Goal: Communication & Community: Connect with others

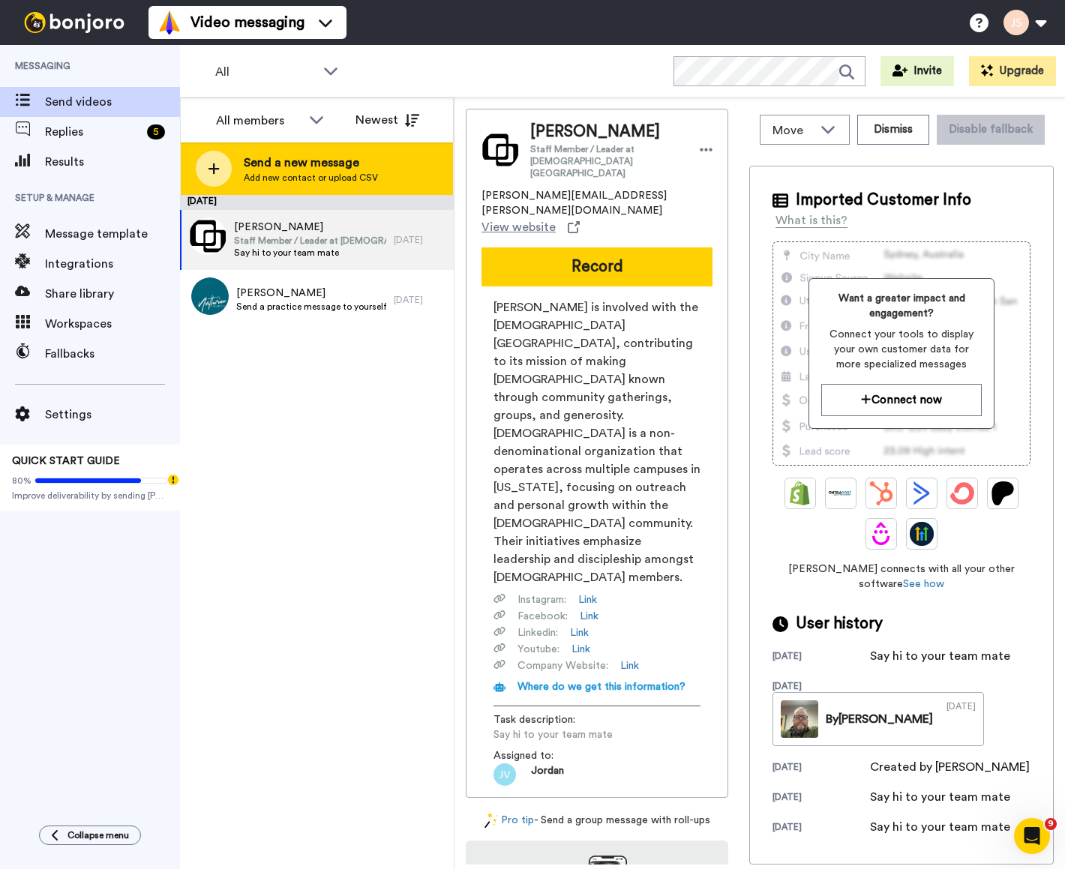
click at [308, 161] on span "Send a new message" at bounding box center [311, 163] width 134 height 18
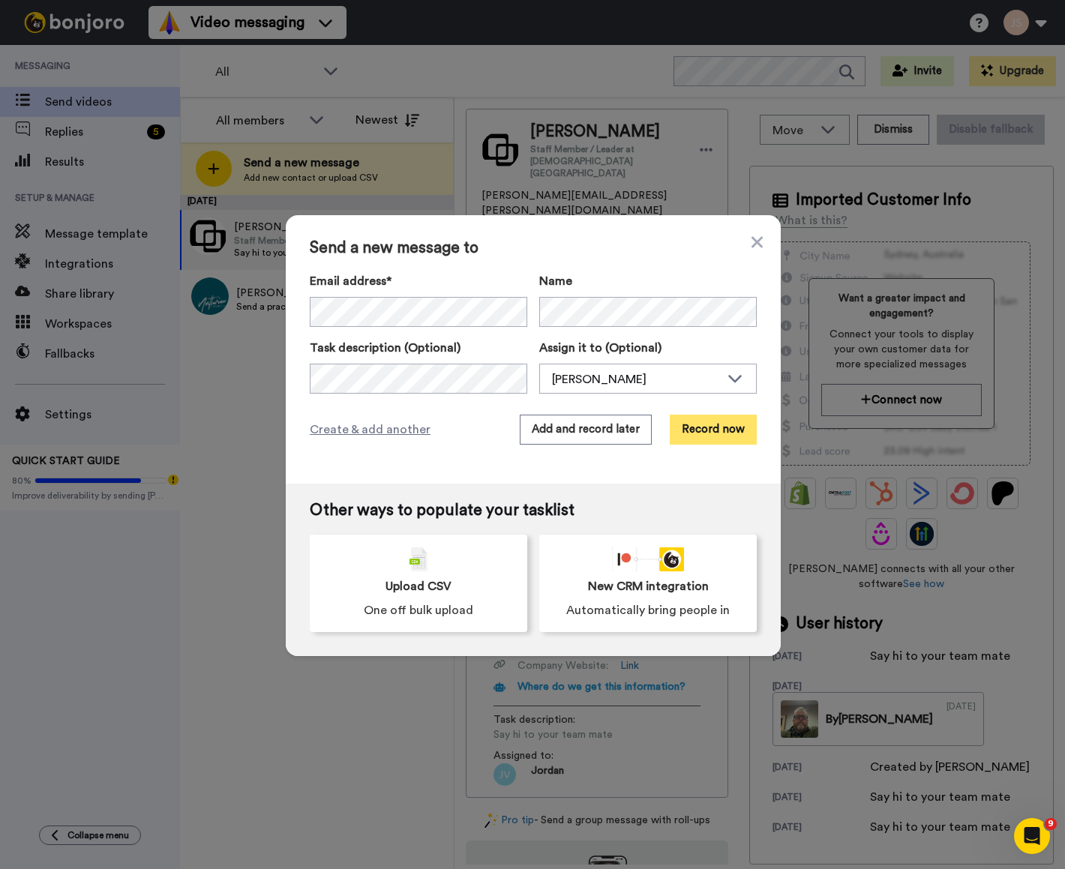
click at [711, 427] on button "Record now" at bounding box center [713, 430] width 87 height 30
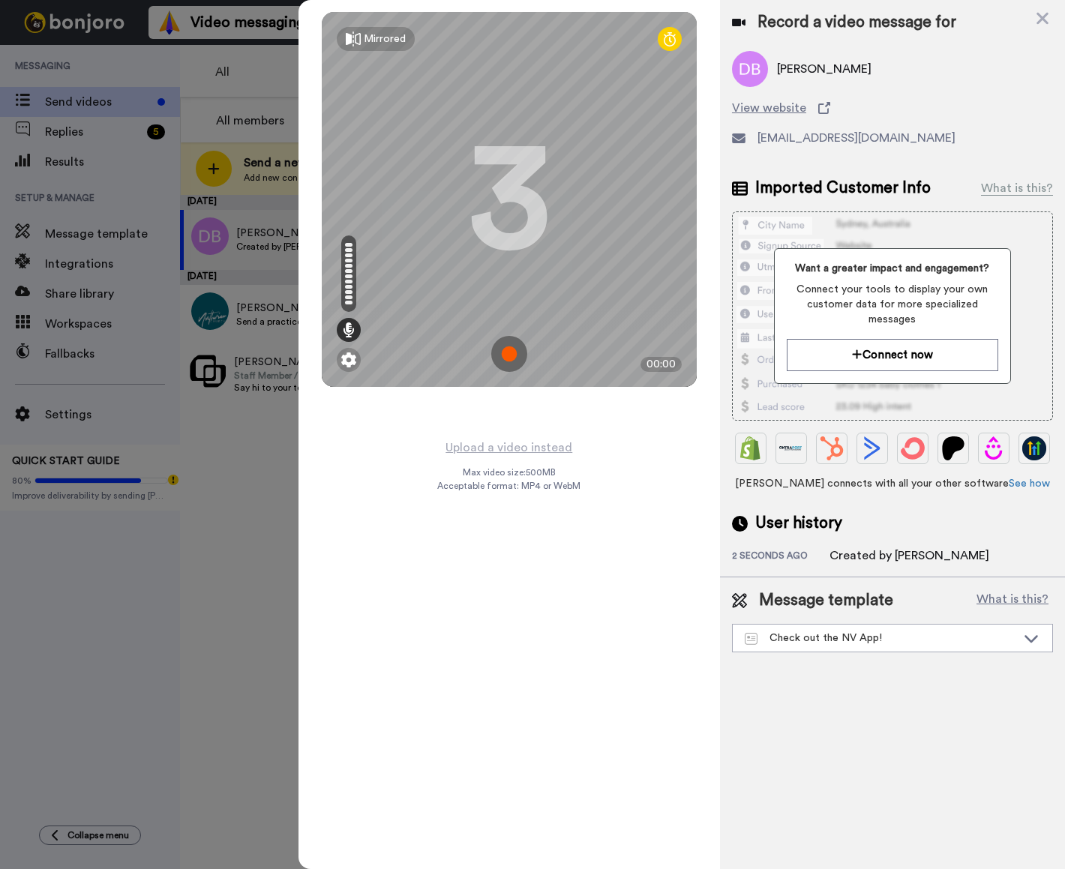
click at [509, 356] on img at bounding box center [509, 354] width 36 height 36
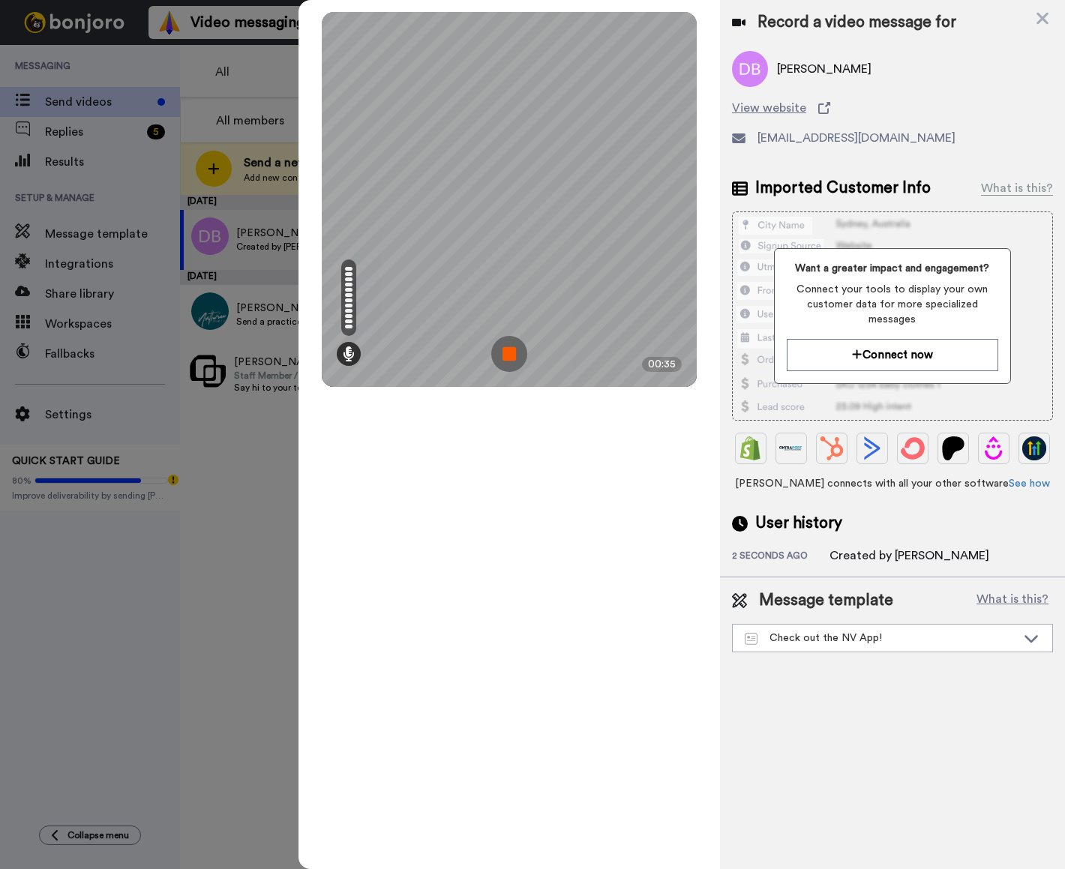
click at [509, 356] on img at bounding box center [509, 354] width 36 height 36
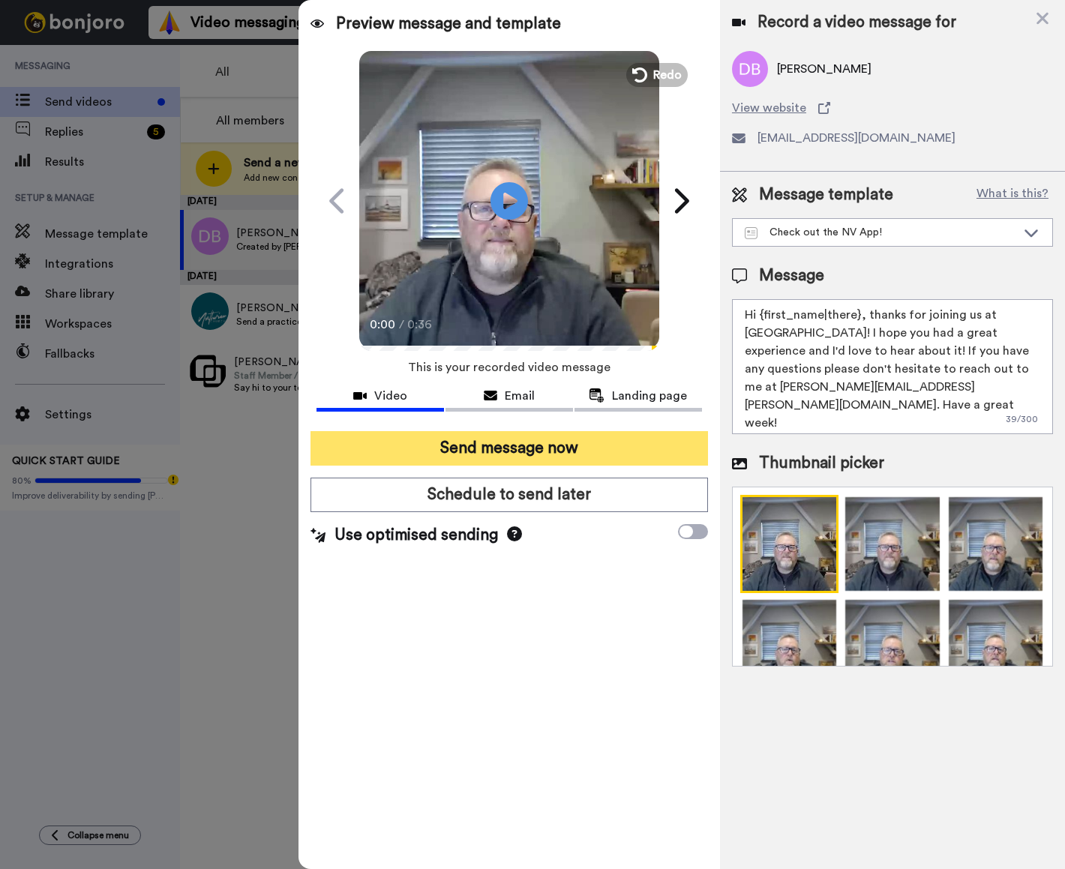
click at [511, 447] on button "Send message now" at bounding box center [510, 448] width 398 height 35
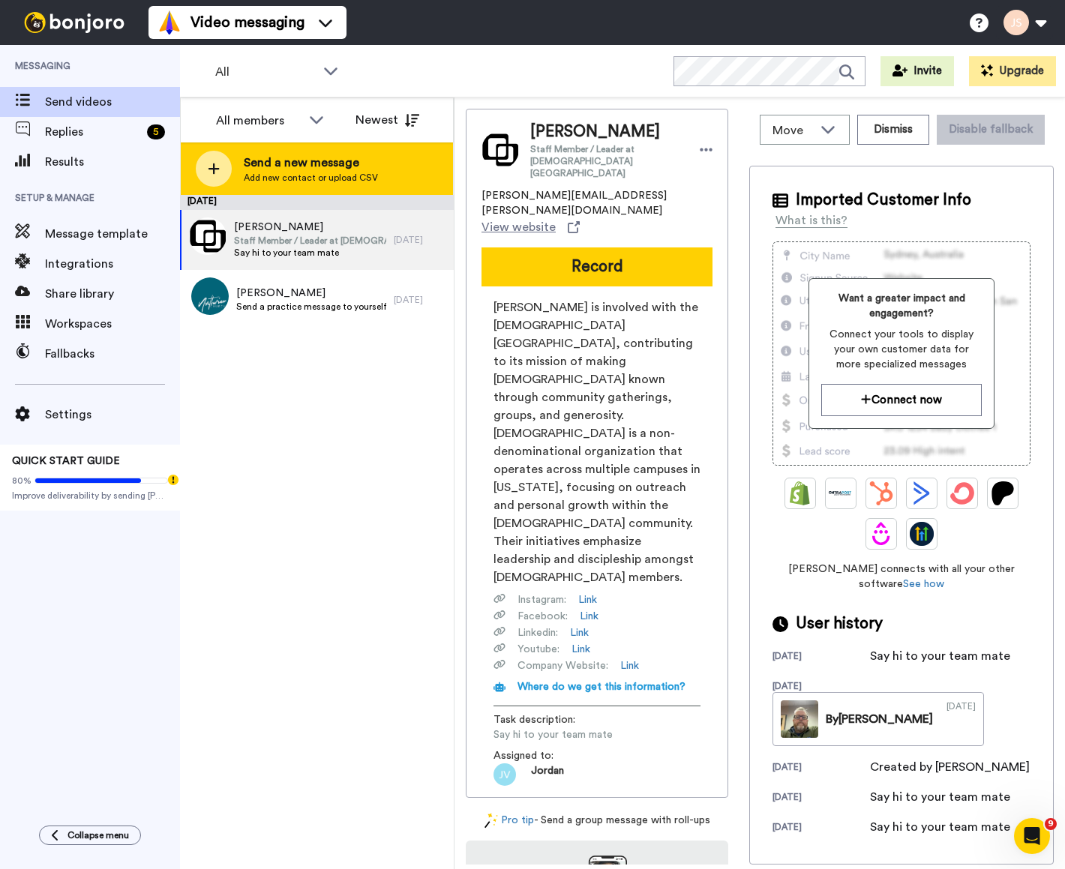
click at [307, 169] on span "Send a new message" at bounding box center [311, 163] width 134 height 18
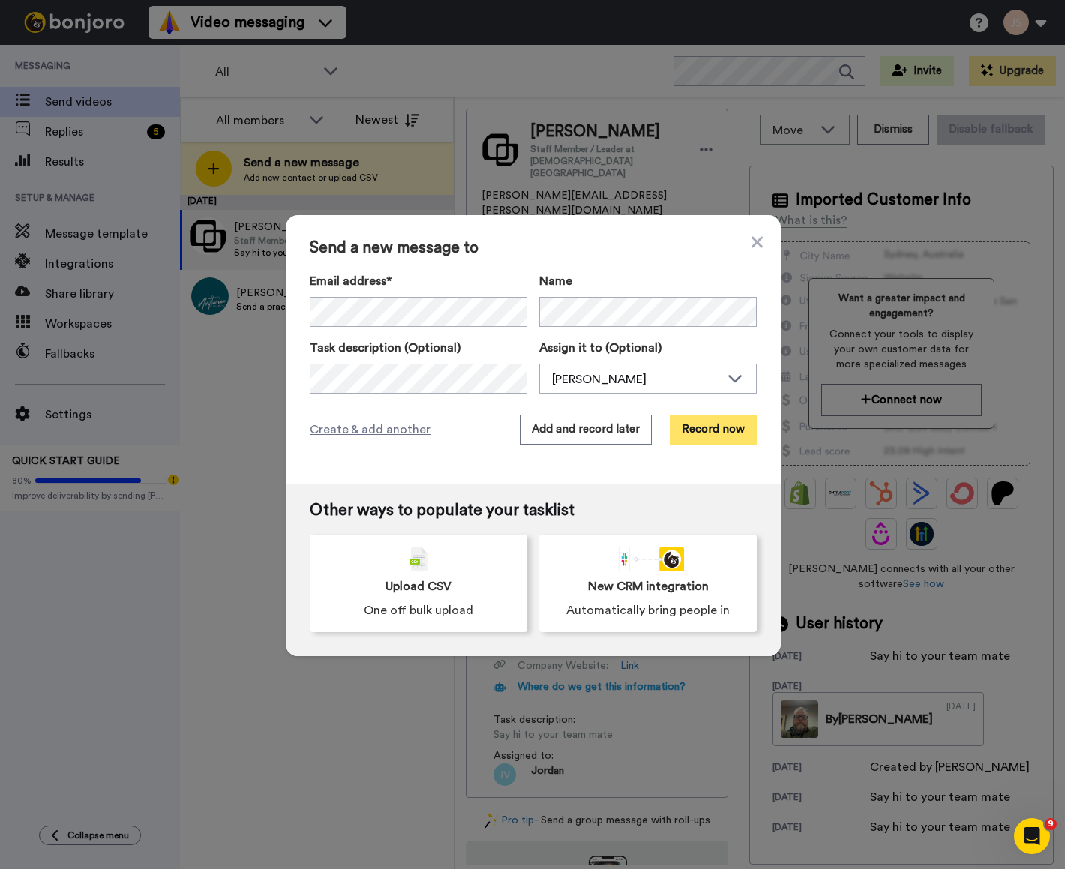
click at [721, 429] on button "Record now" at bounding box center [713, 430] width 87 height 30
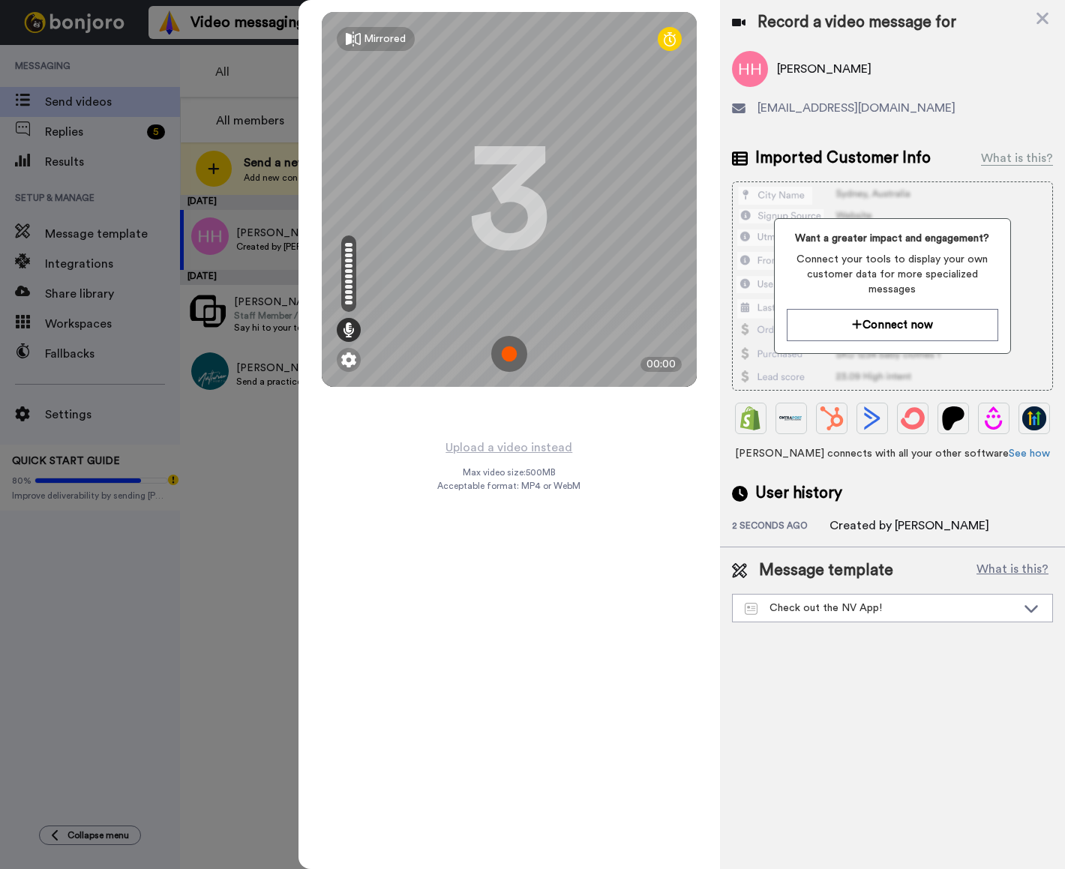
click at [508, 353] on img at bounding box center [509, 354] width 36 height 36
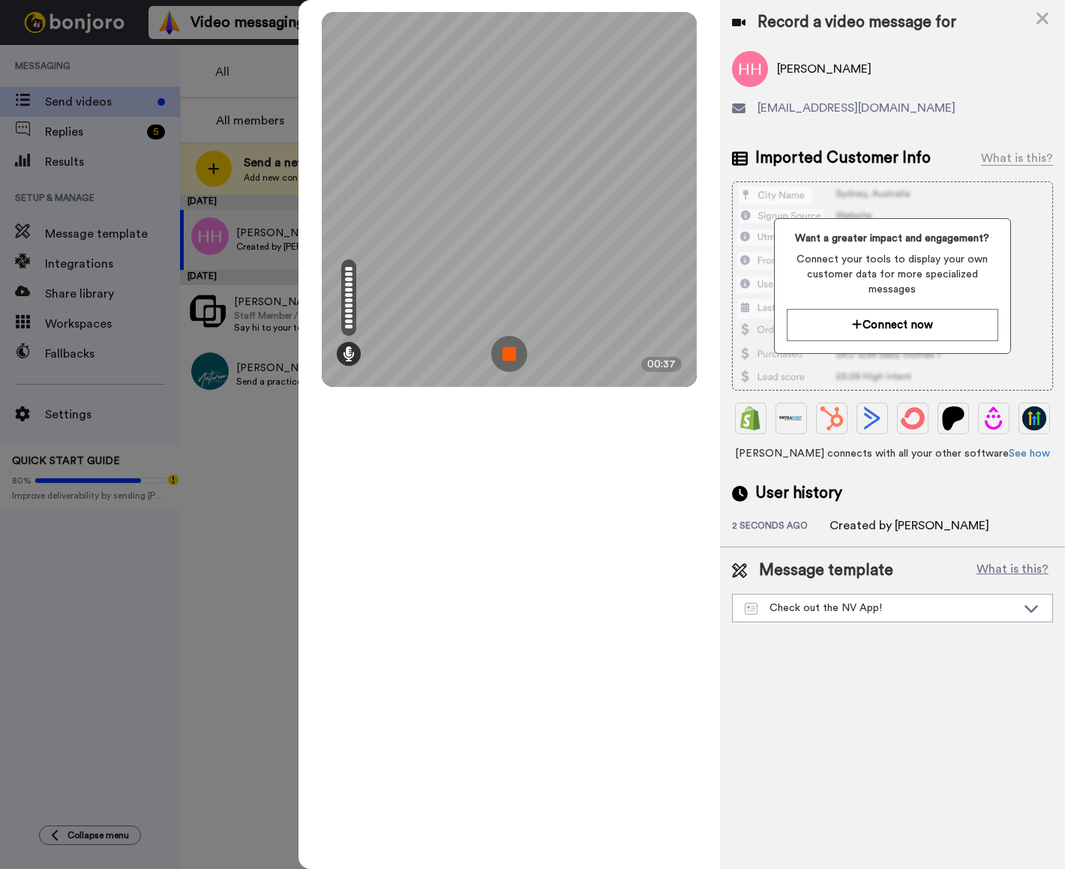
click at [508, 353] on img at bounding box center [509, 354] width 36 height 36
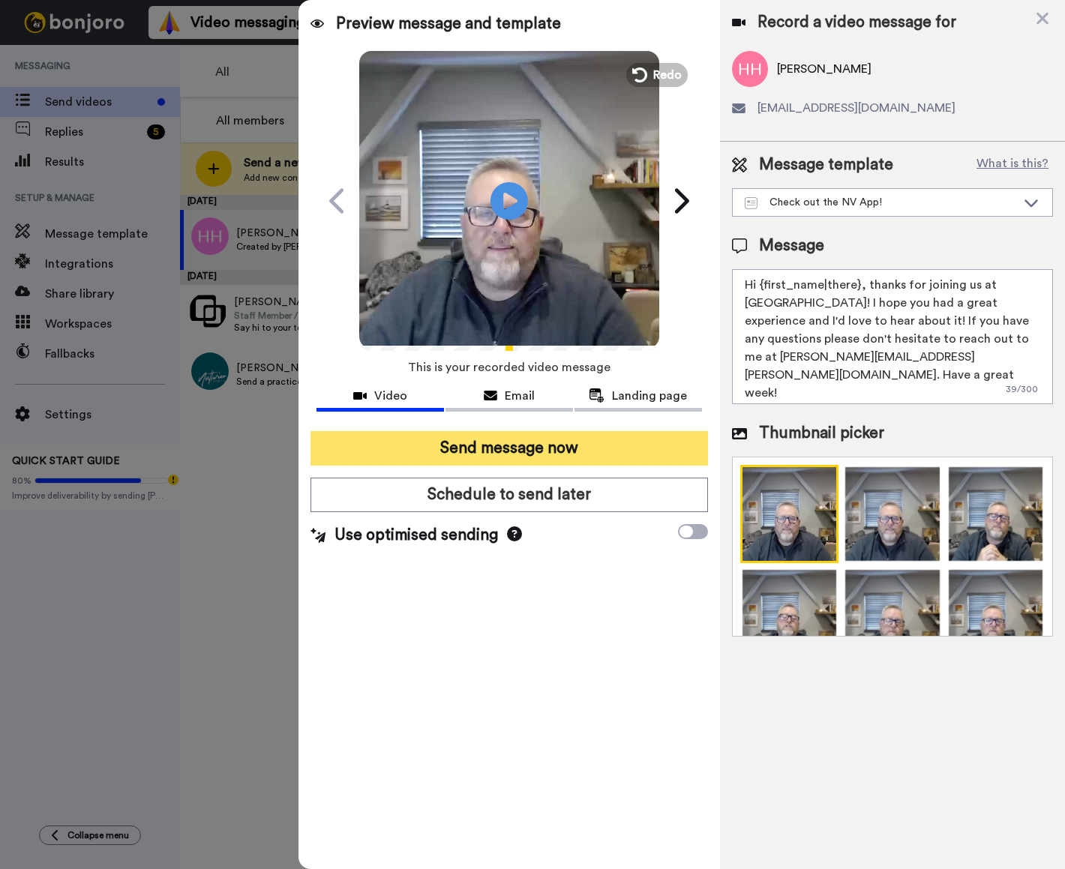
click at [509, 445] on button "Send message now" at bounding box center [510, 448] width 398 height 35
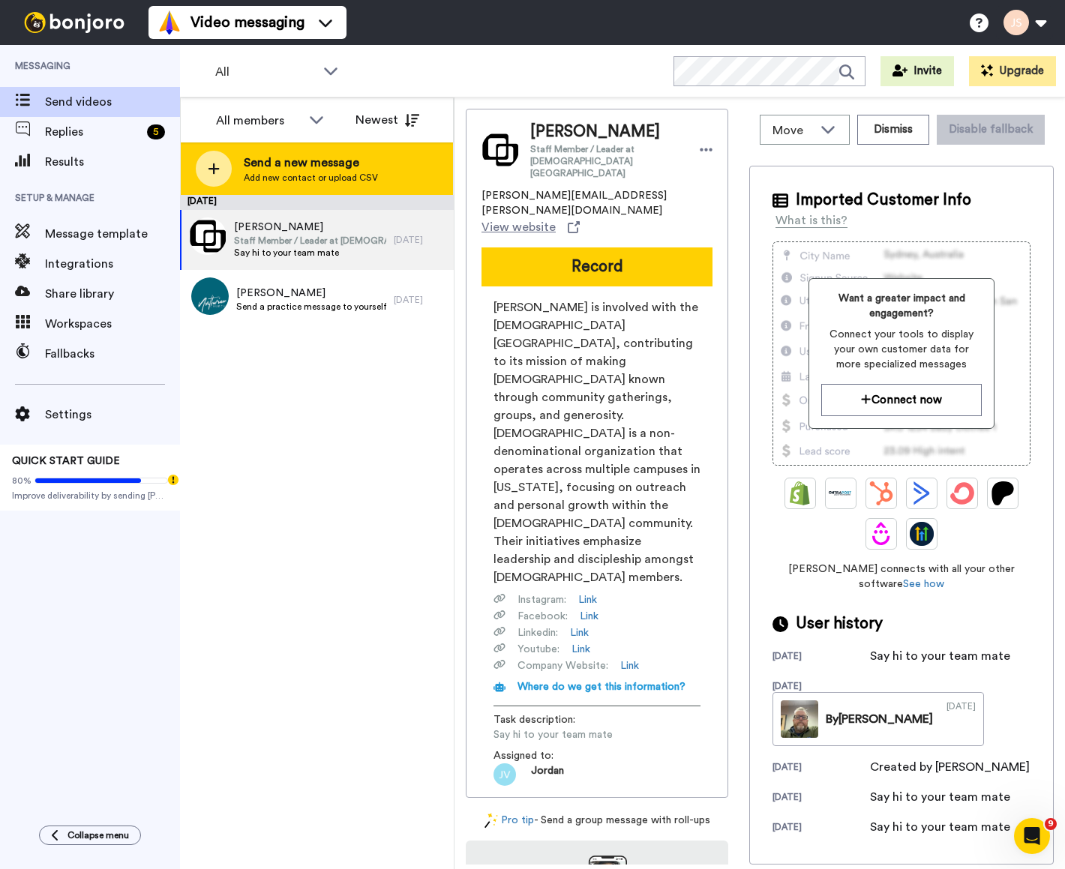
click at [283, 154] on span "Send a new message" at bounding box center [311, 163] width 134 height 18
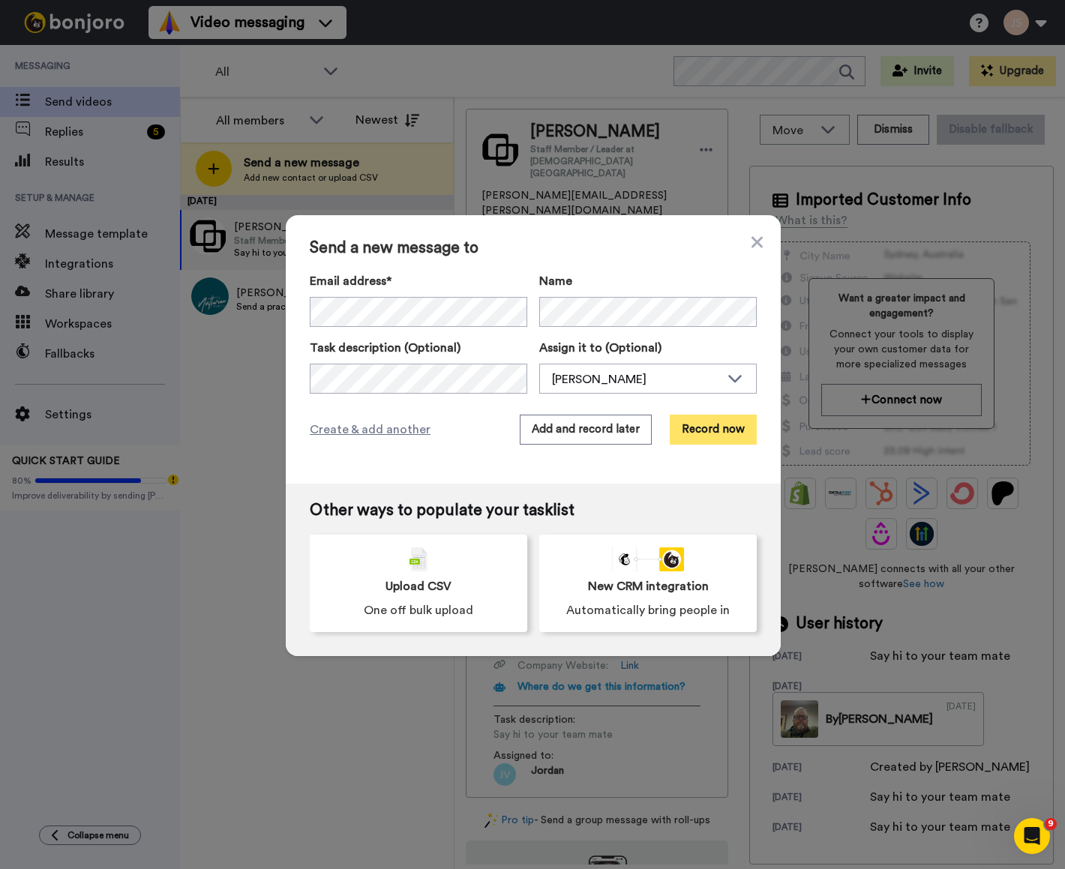
click at [710, 434] on button "Record now" at bounding box center [713, 430] width 87 height 30
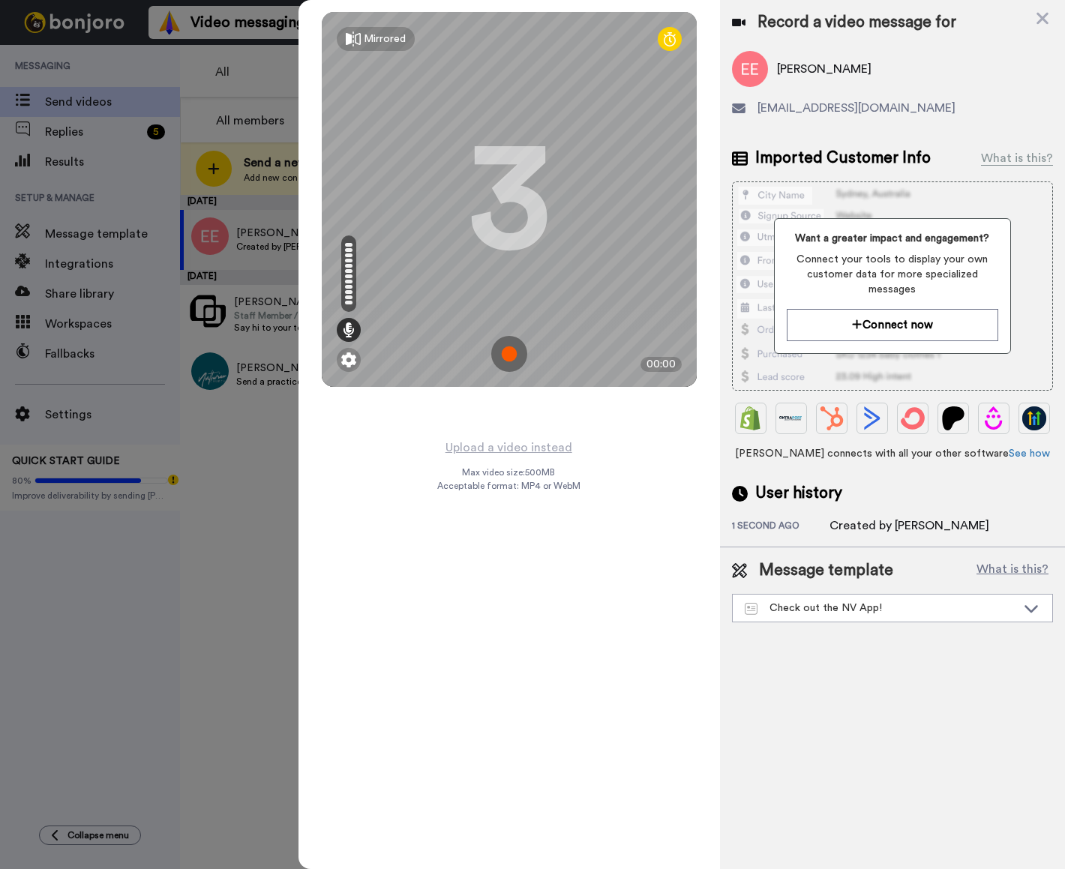
click at [507, 350] on img at bounding box center [509, 354] width 36 height 36
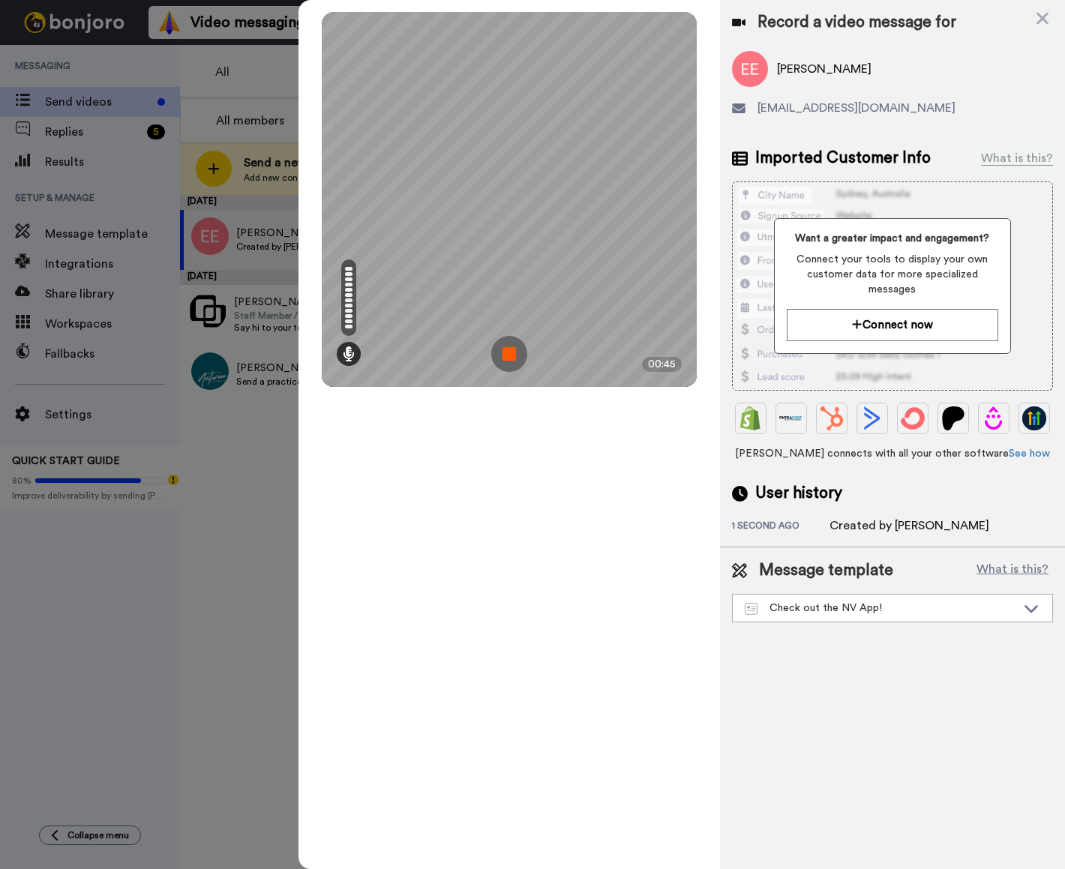
click at [507, 350] on img at bounding box center [509, 354] width 36 height 36
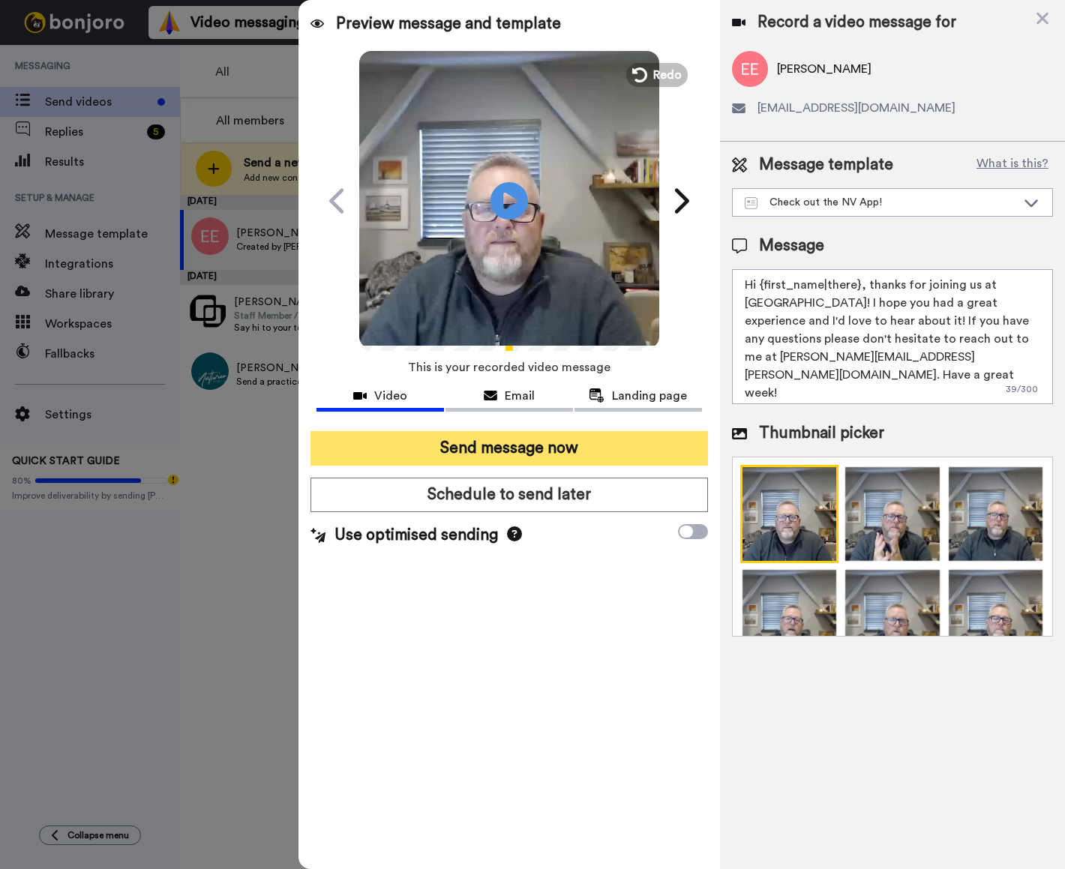
click at [559, 446] on button "Send message now" at bounding box center [510, 448] width 398 height 35
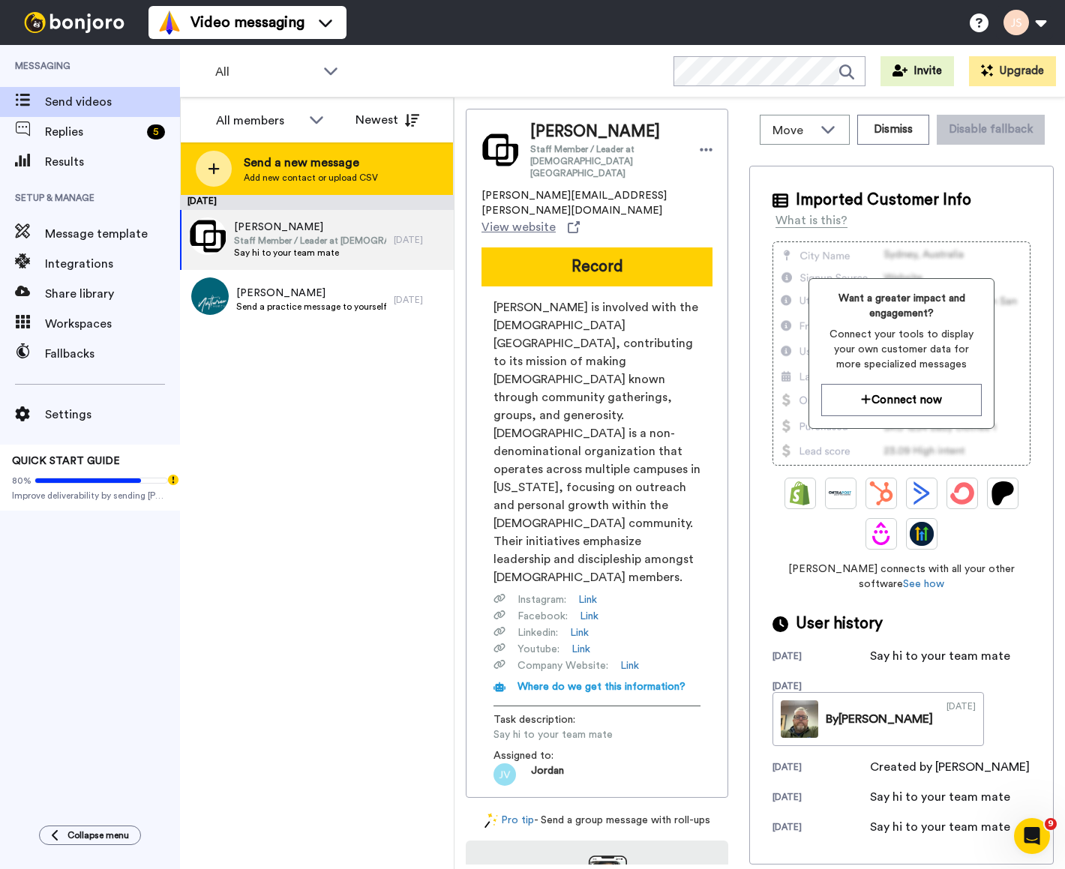
click at [240, 166] on div "Send a new message Add new contact or upload CSV" at bounding box center [317, 169] width 272 height 53
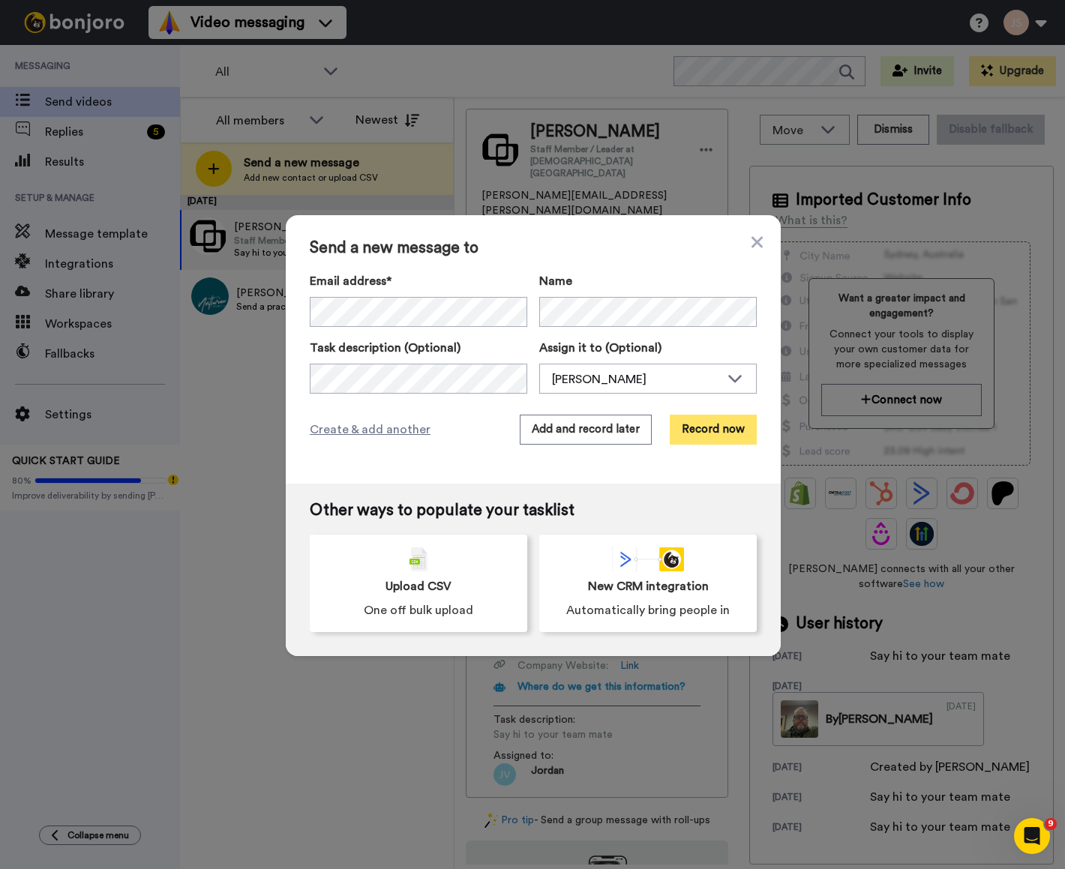
click at [710, 433] on button "Record now" at bounding box center [713, 430] width 87 height 30
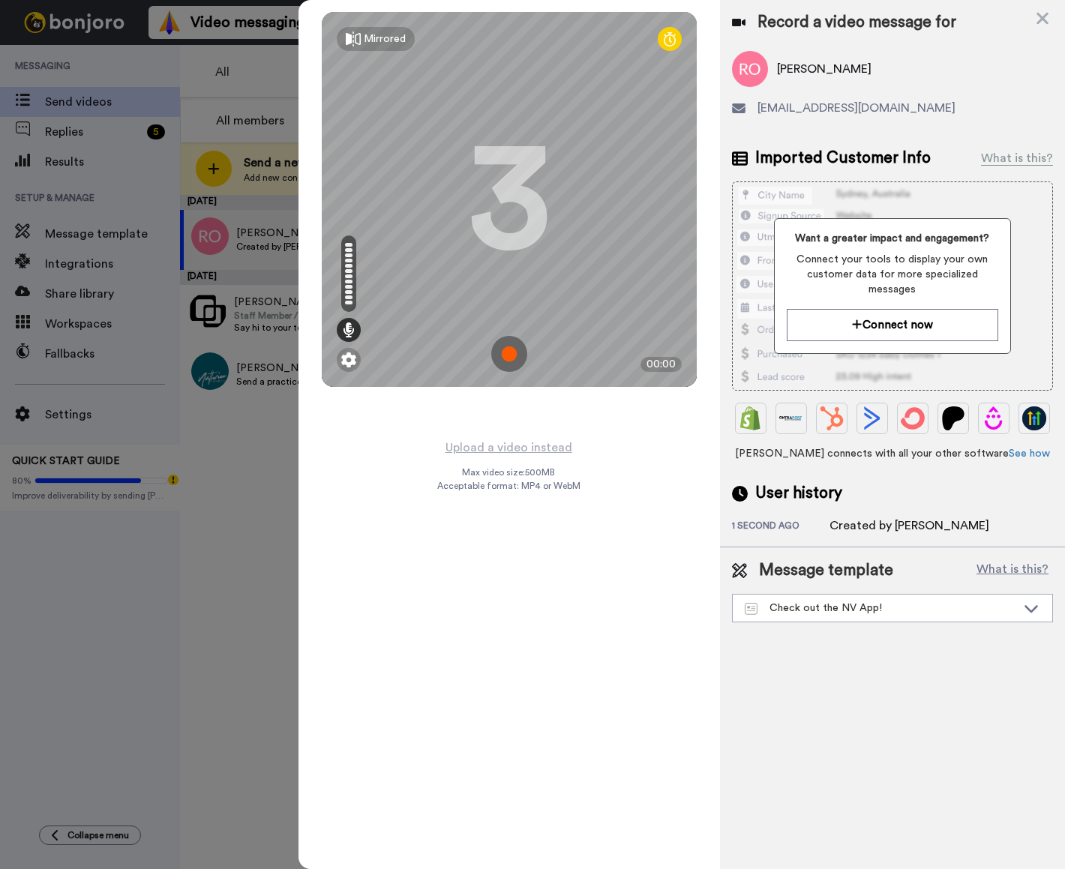
click at [513, 354] on img at bounding box center [509, 354] width 36 height 36
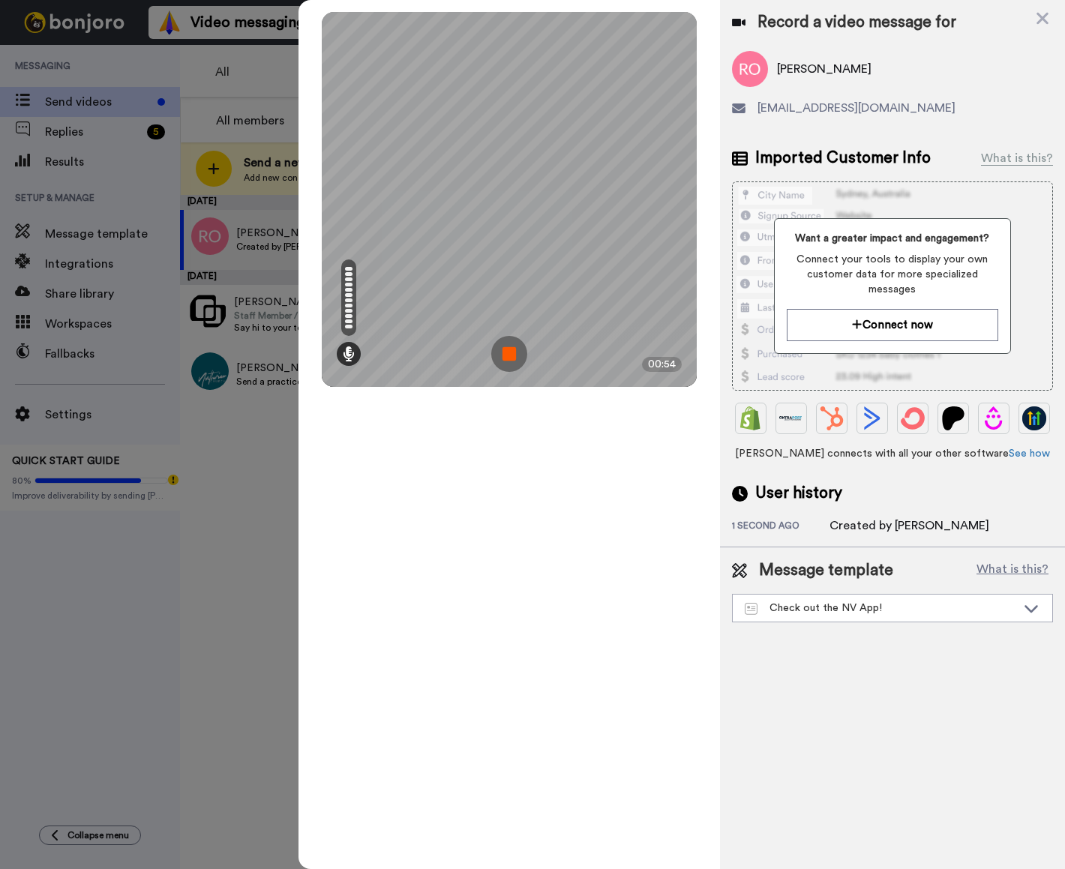
click at [513, 354] on img at bounding box center [509, 354] width 36 height 36
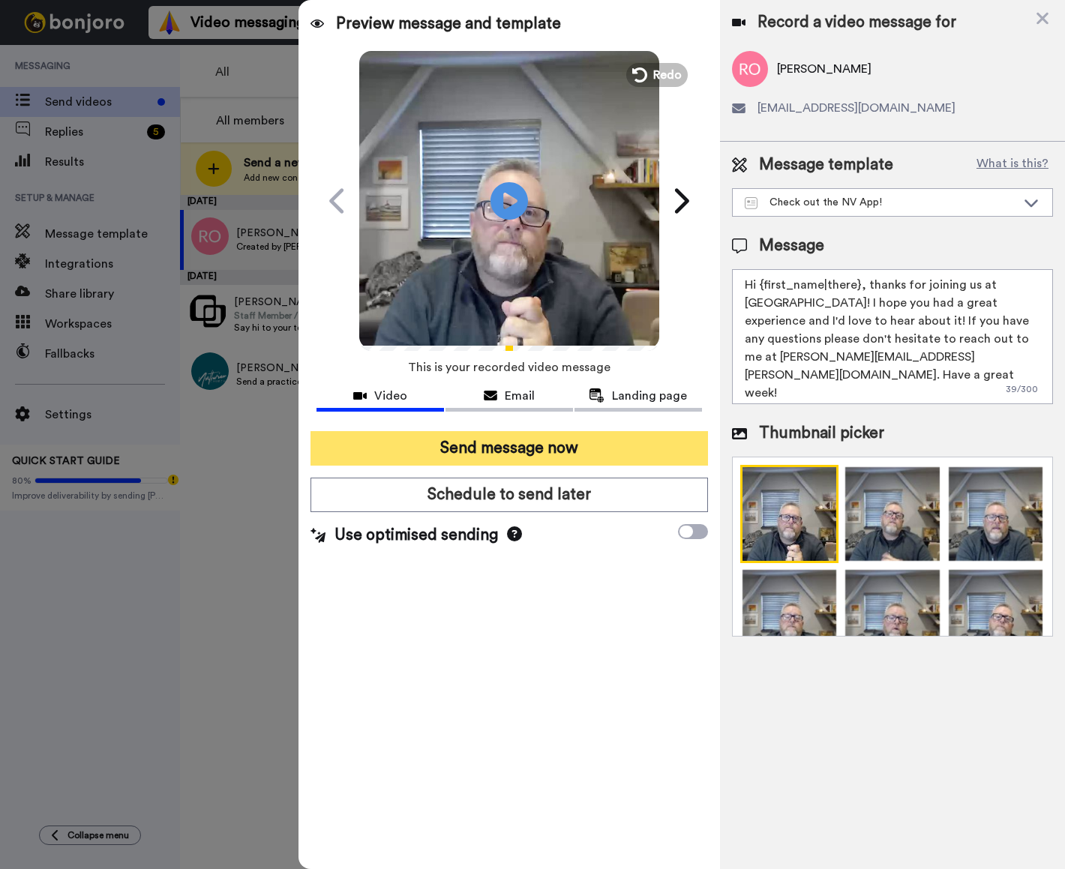
click at [552, 449] on button "Send message now" at bounding box center [510, 448] width 398 height 35
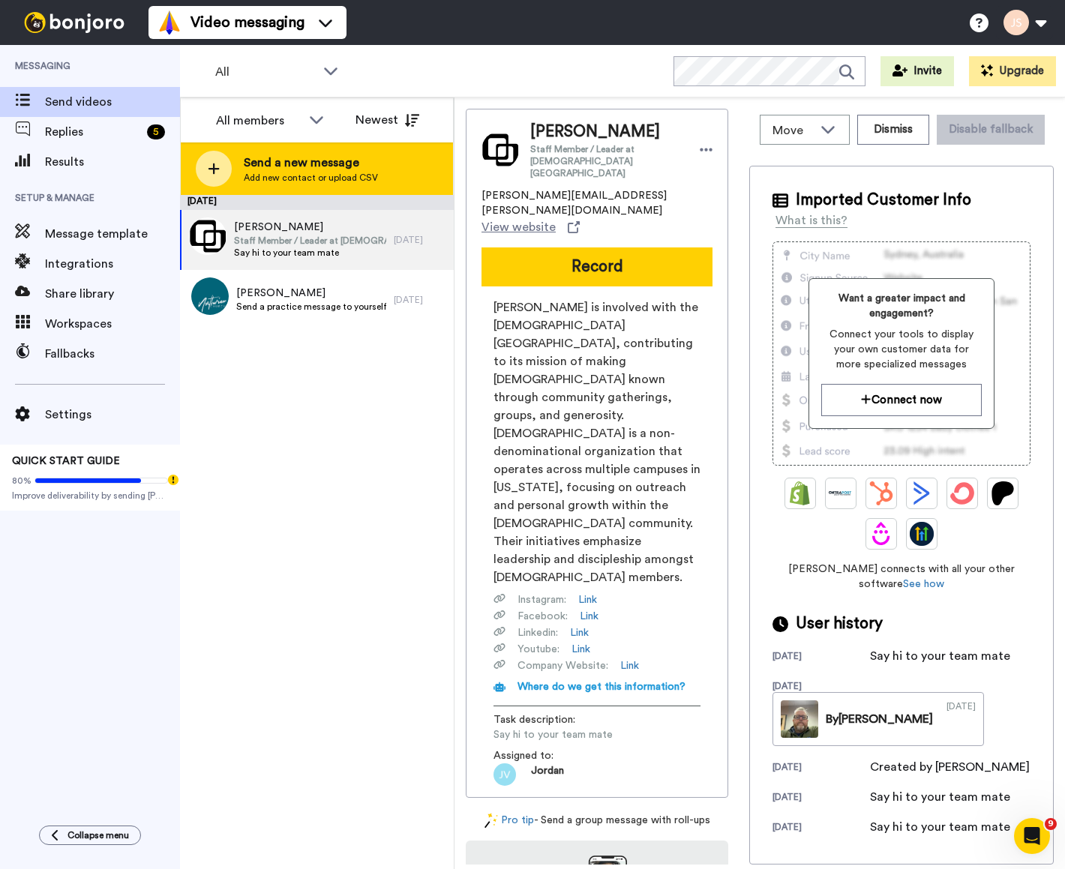
click at [353, 171] on span "Send a new message" at bounding box center [311, 163] width 134 height 18
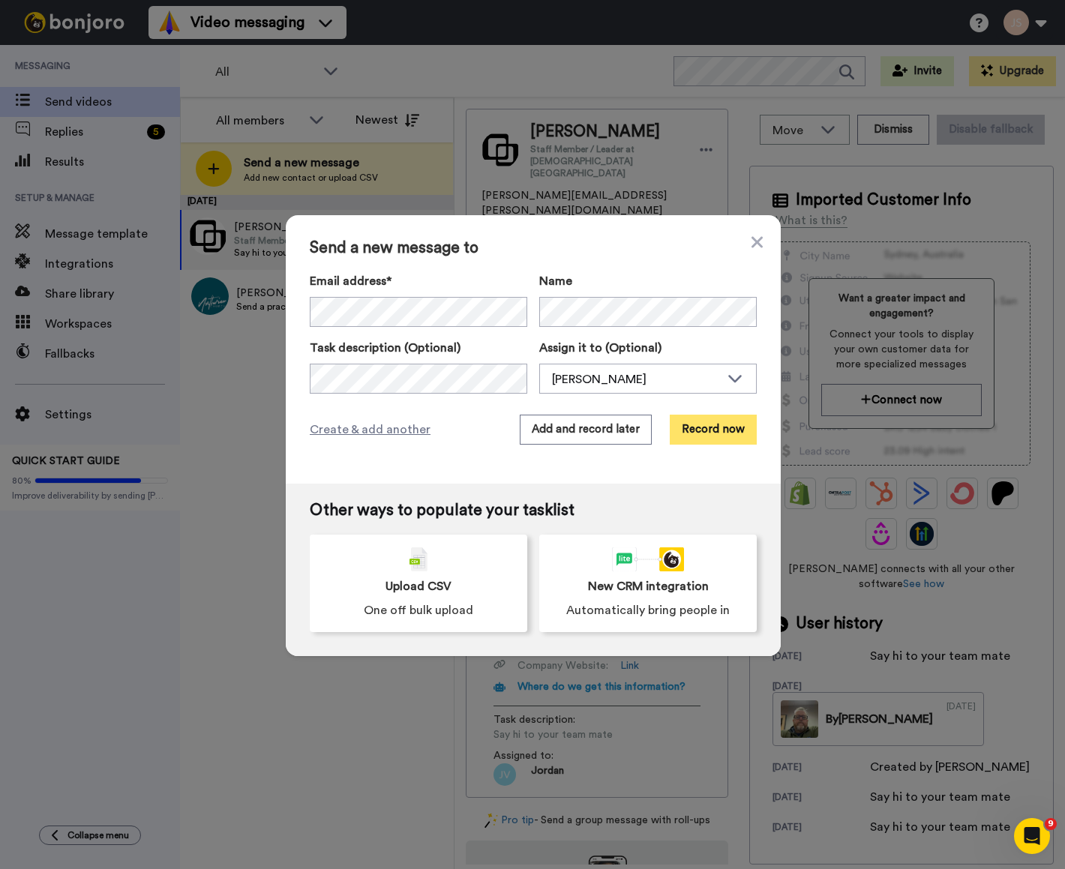
click at [705, 430] on button "Record now" at bounding box center [713, 430] width 87 height 30
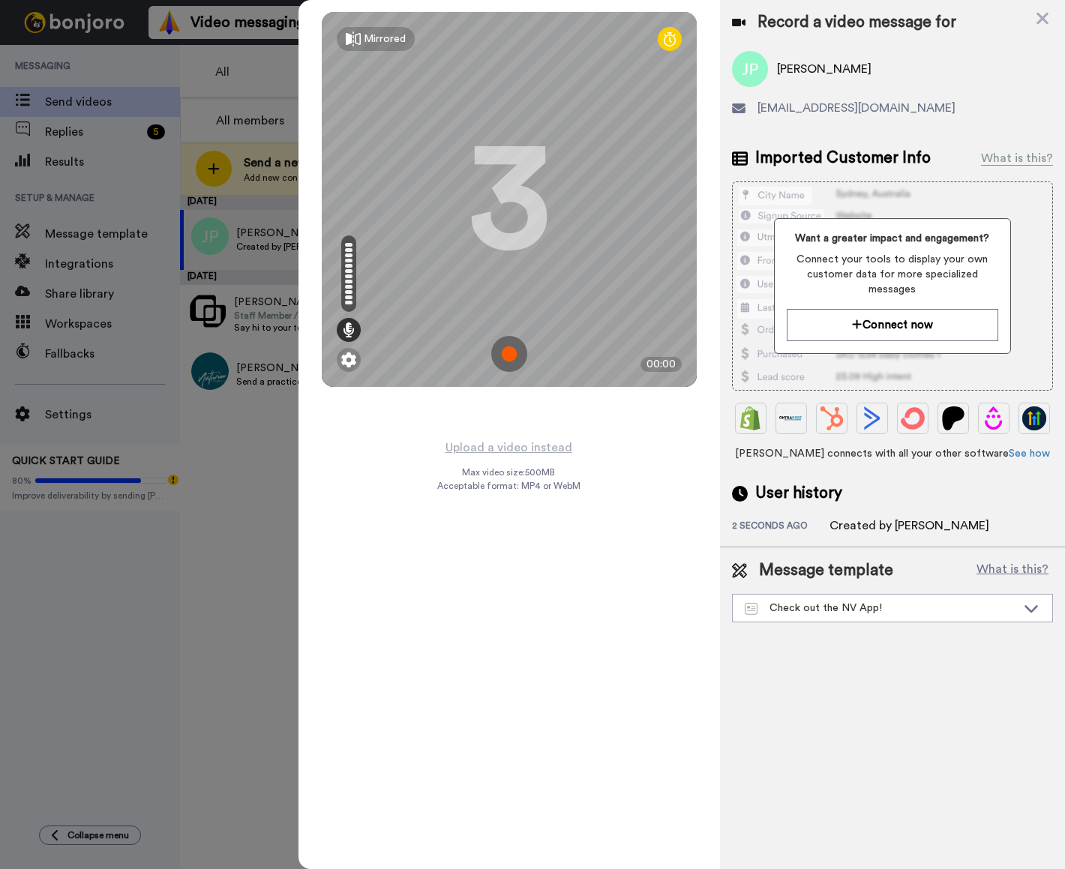
click at [509, 354] on img at bounding box center [509, 354] width 36 height 36
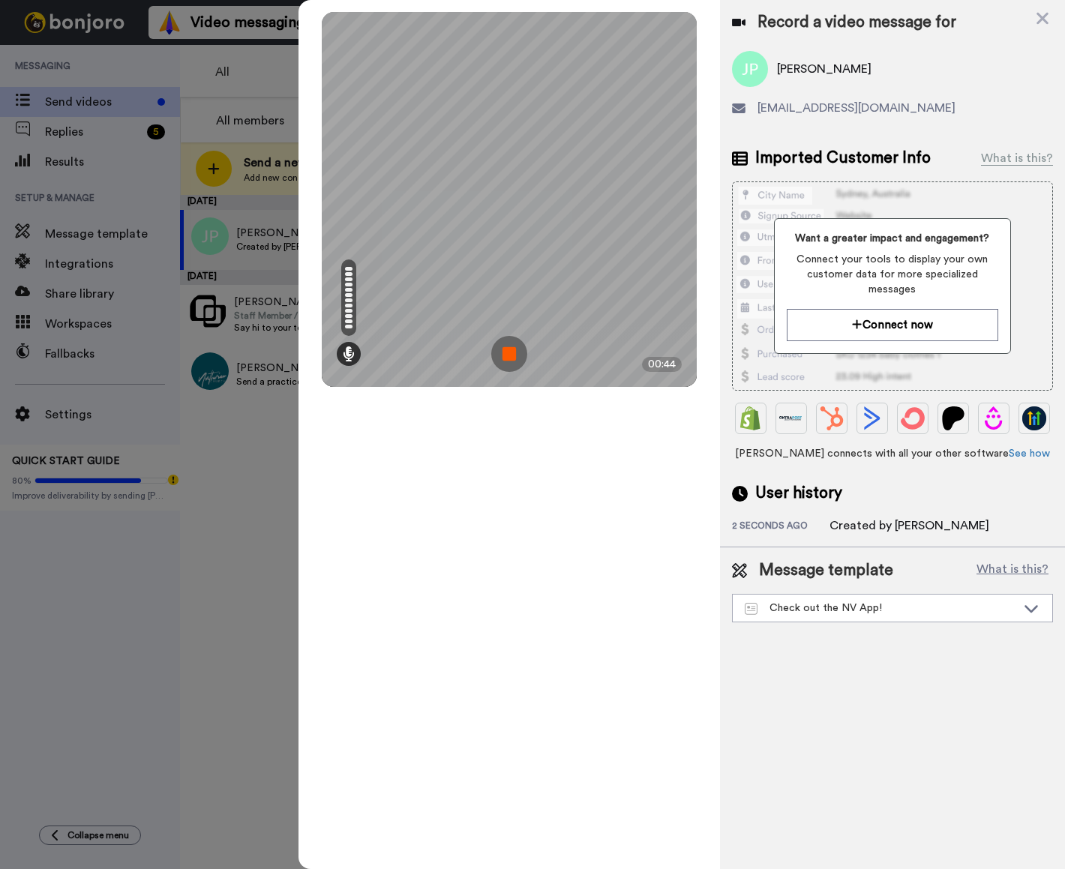
click at [509, 354] on img at bounding box center [509, 354] width 36 height 36
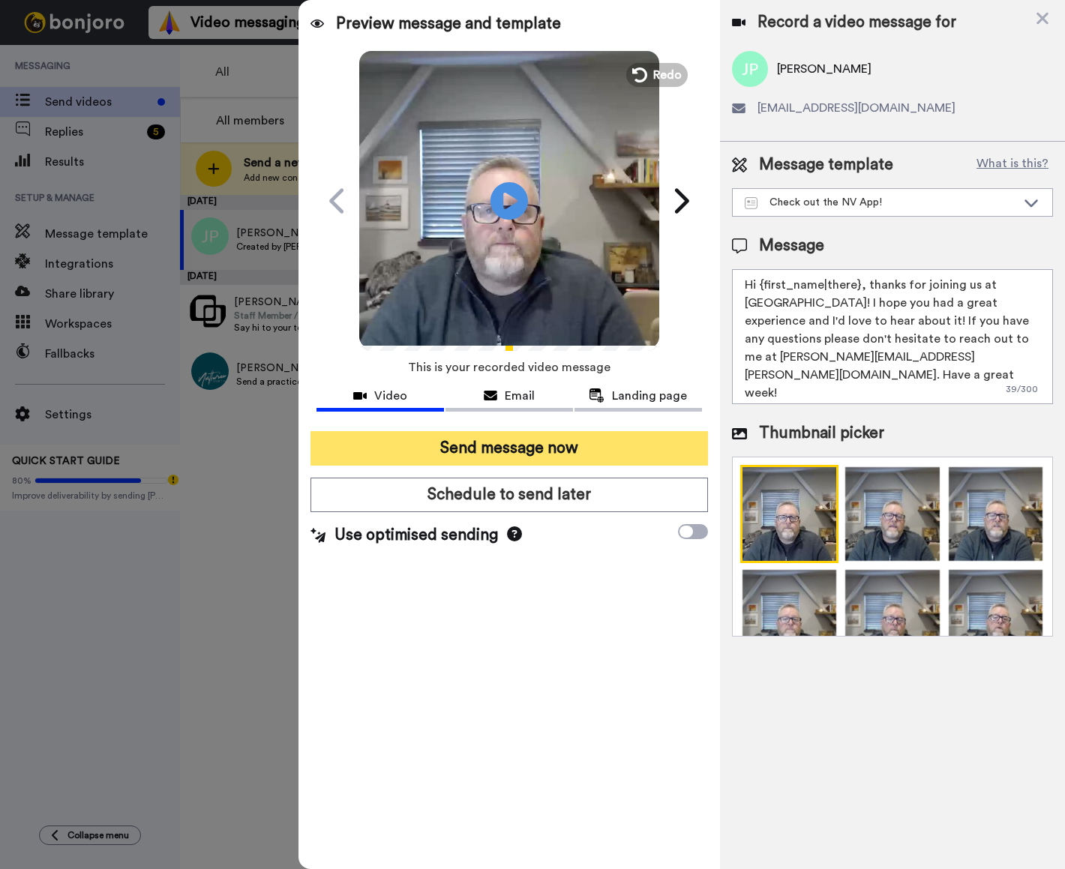
click at [495, 446] on button "Send message now" at bounding box center [510, 448] width 398 height 35
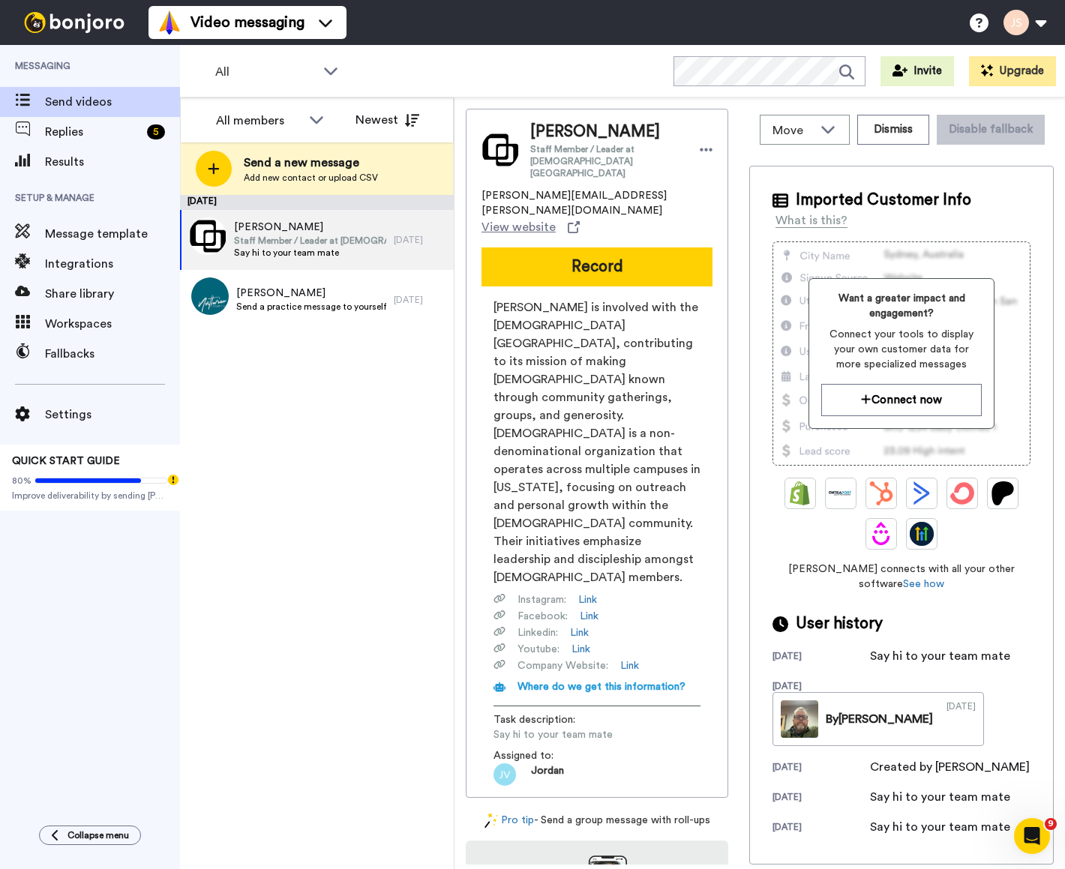
scroll to position [1, 0]
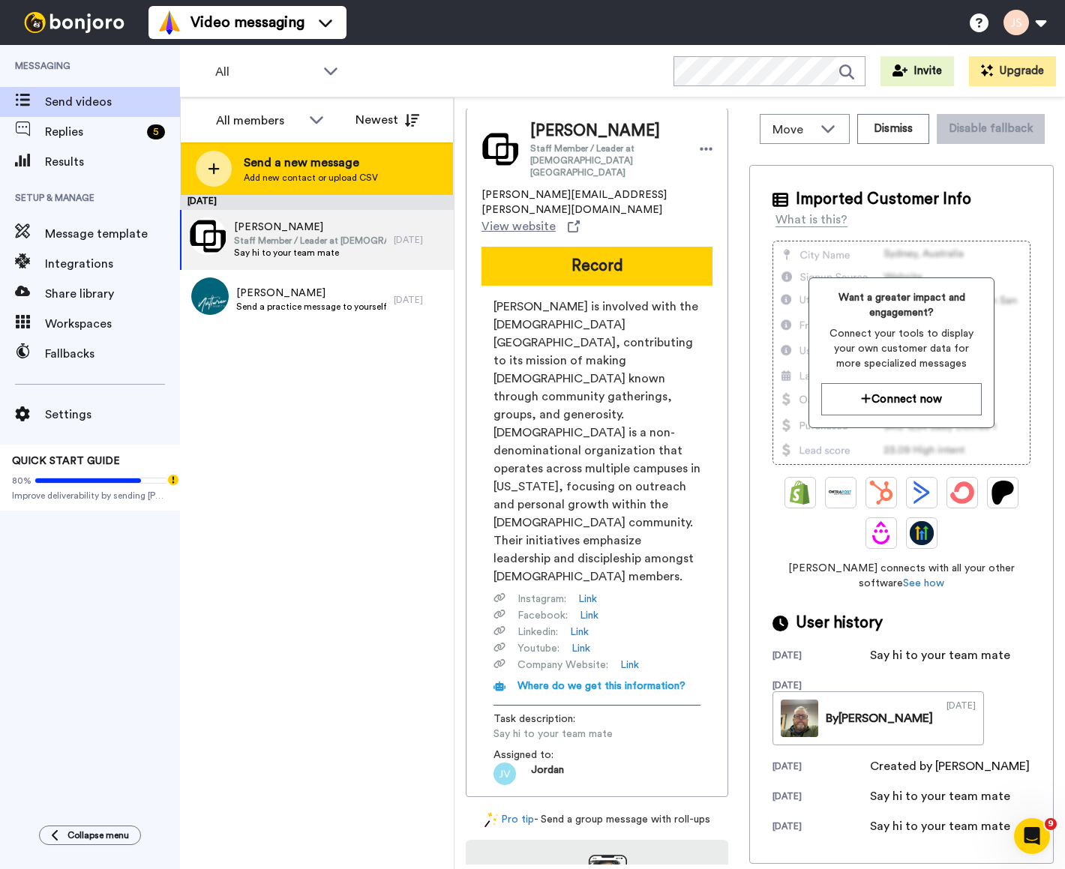
click at [271, 164] on span "Send a new message" at bounding box center [311, 163] width 134 height 18
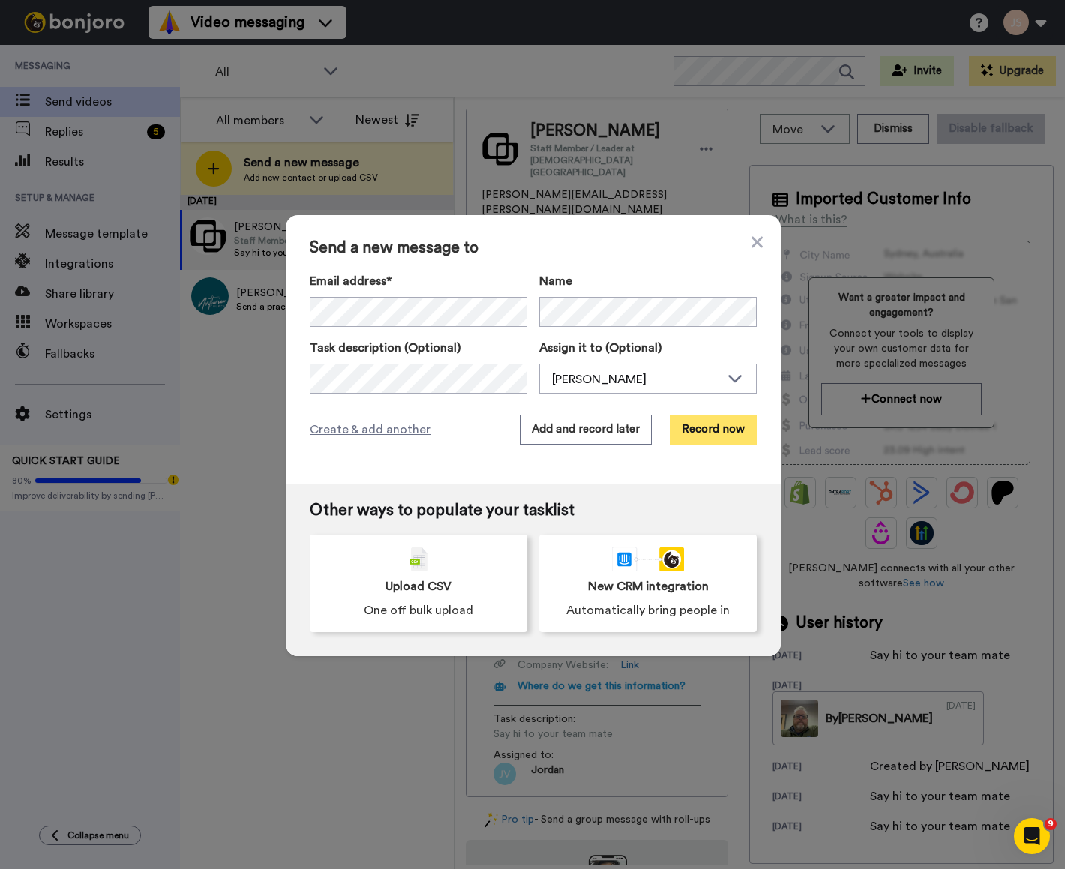
click at [706, 430] on button "Record now" at bounding box center [713, 430] width 87 height 30
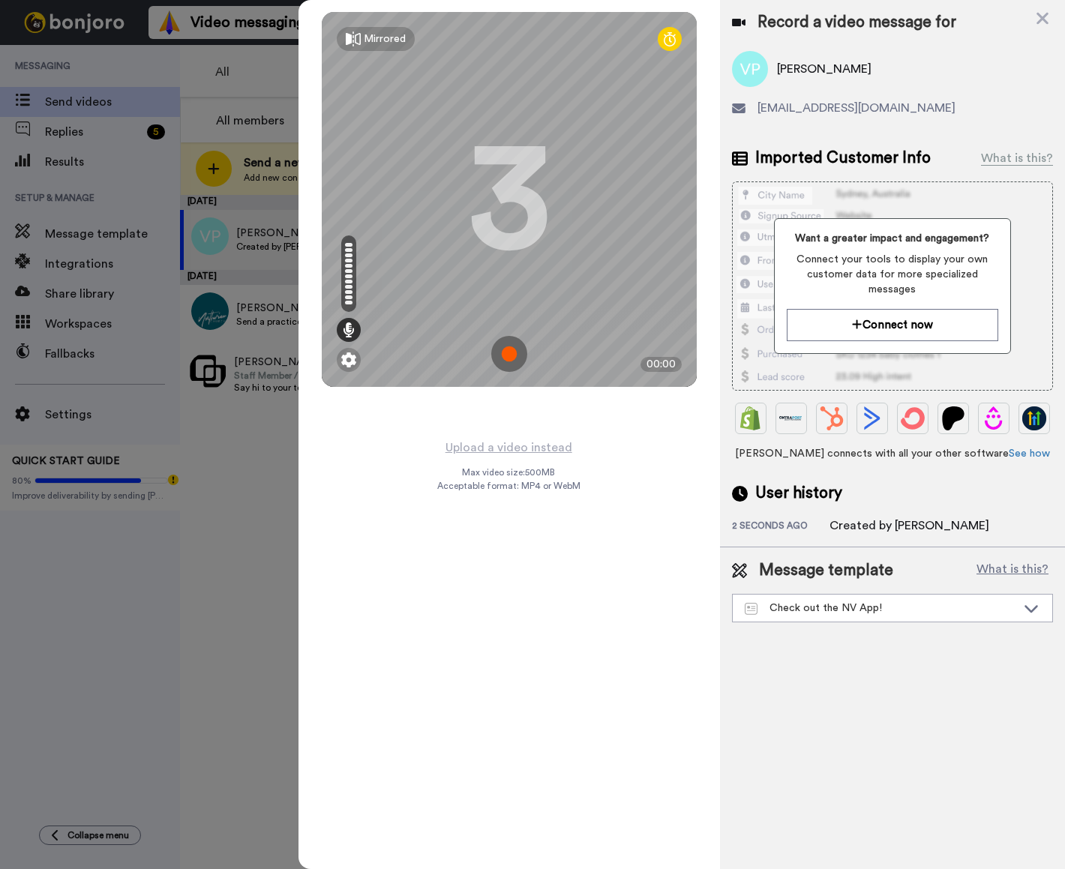
click at [509, 356] on img at bounding box center [509, 354] width 36 height 36
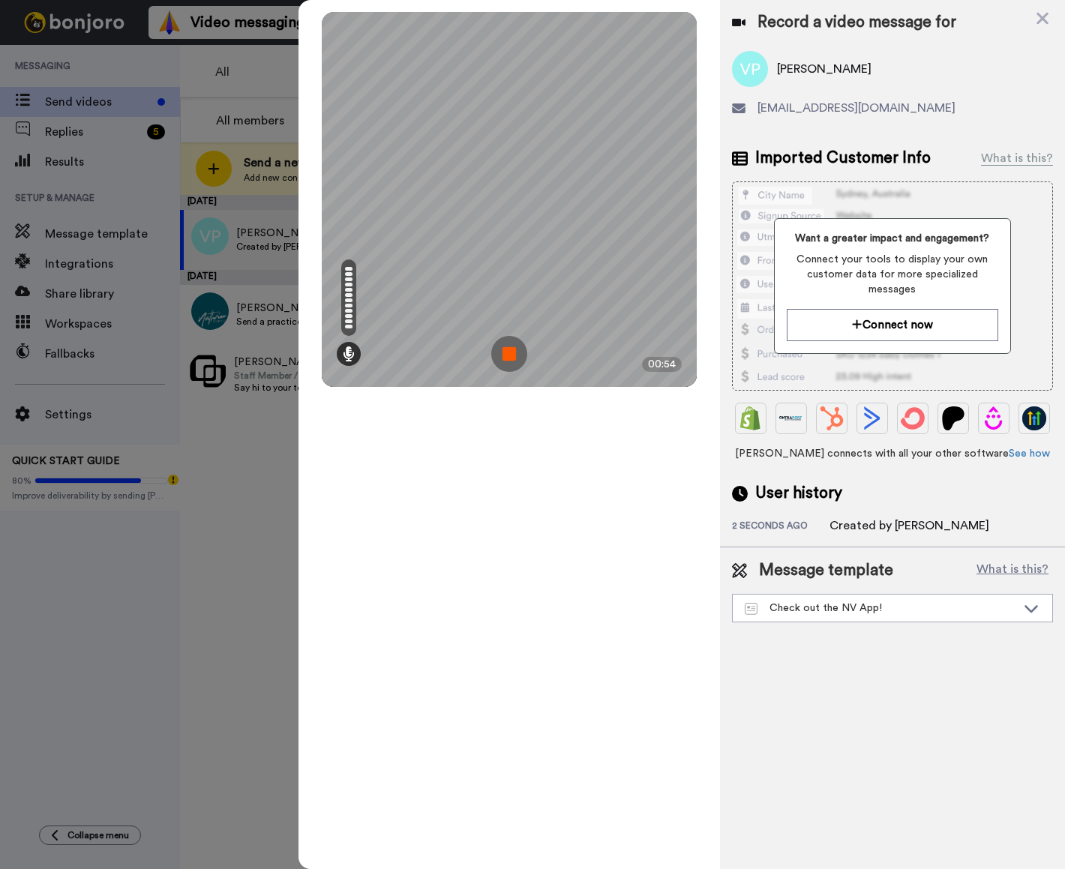
click at [509, 356] on img at bounding box center [509, 354] width 36 height 36
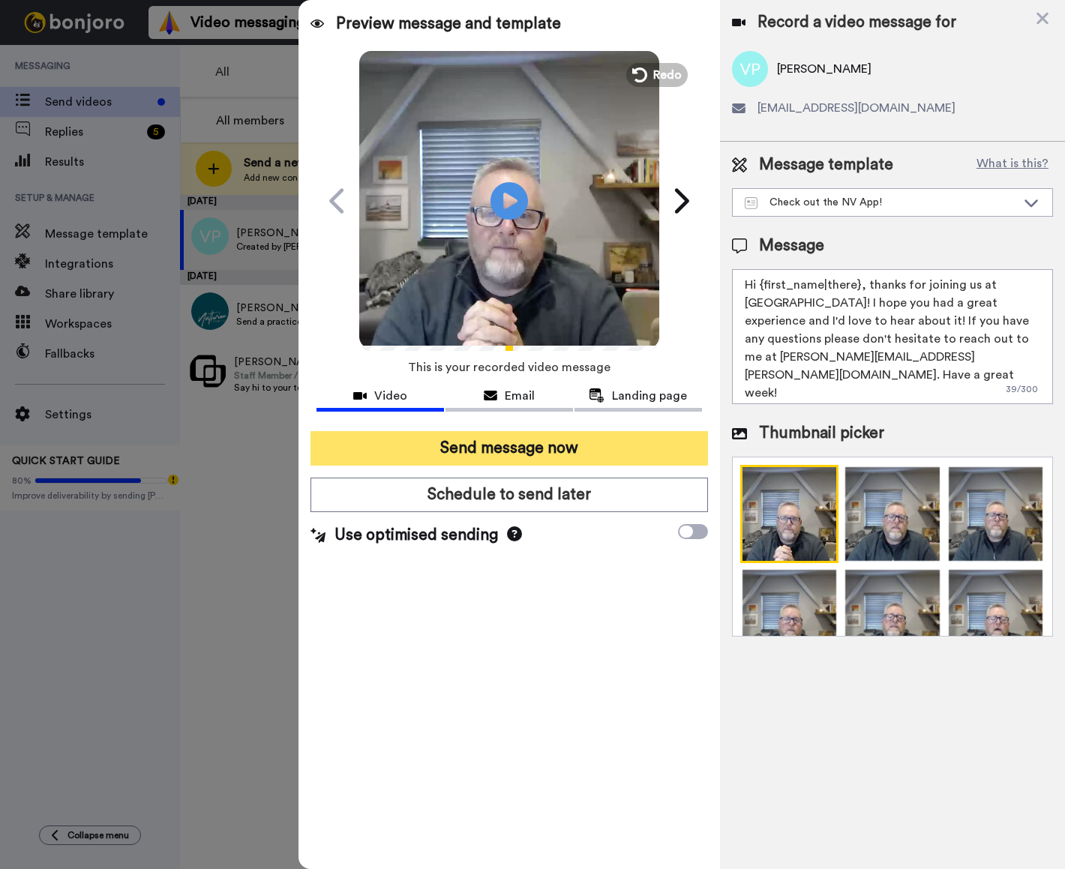
click at [536, 446] on button "Send message now" at bounding box center [510, 448] width 398 height 35
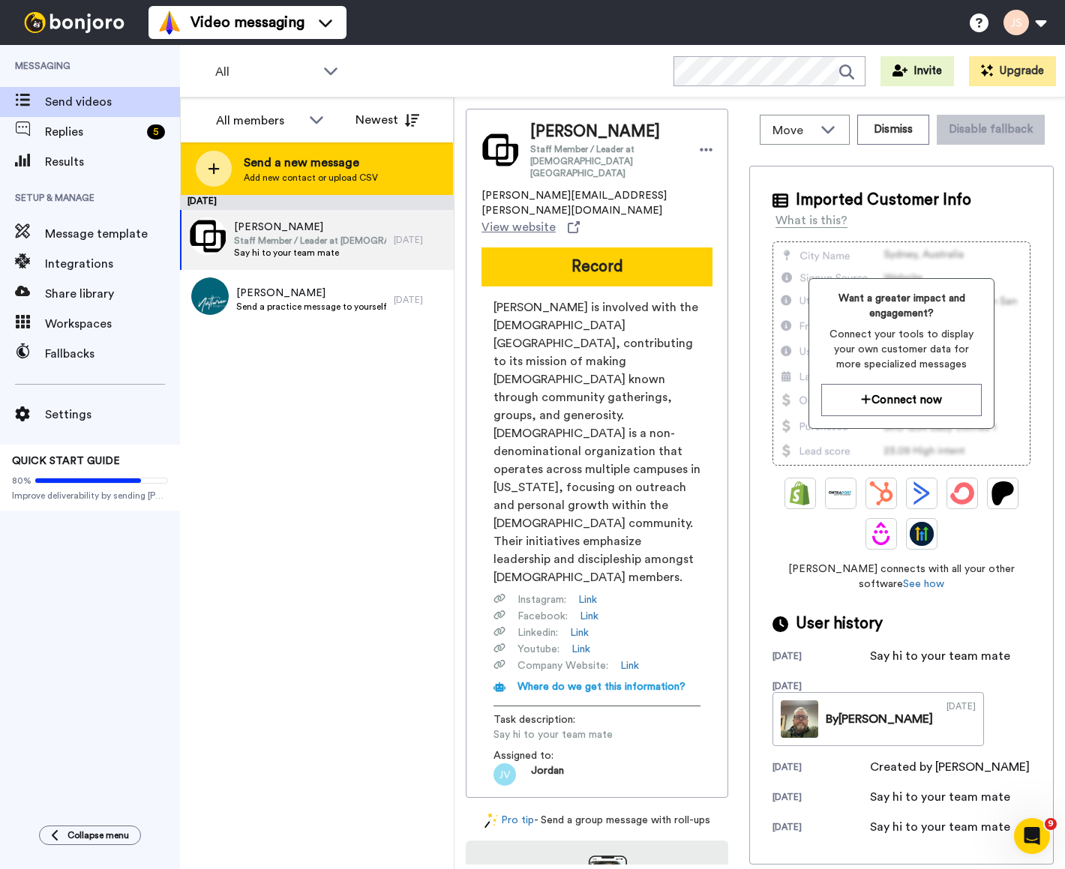
click at [293, 165] on span "Send a new message" at bounding box center [311, 163] width 134 height 18
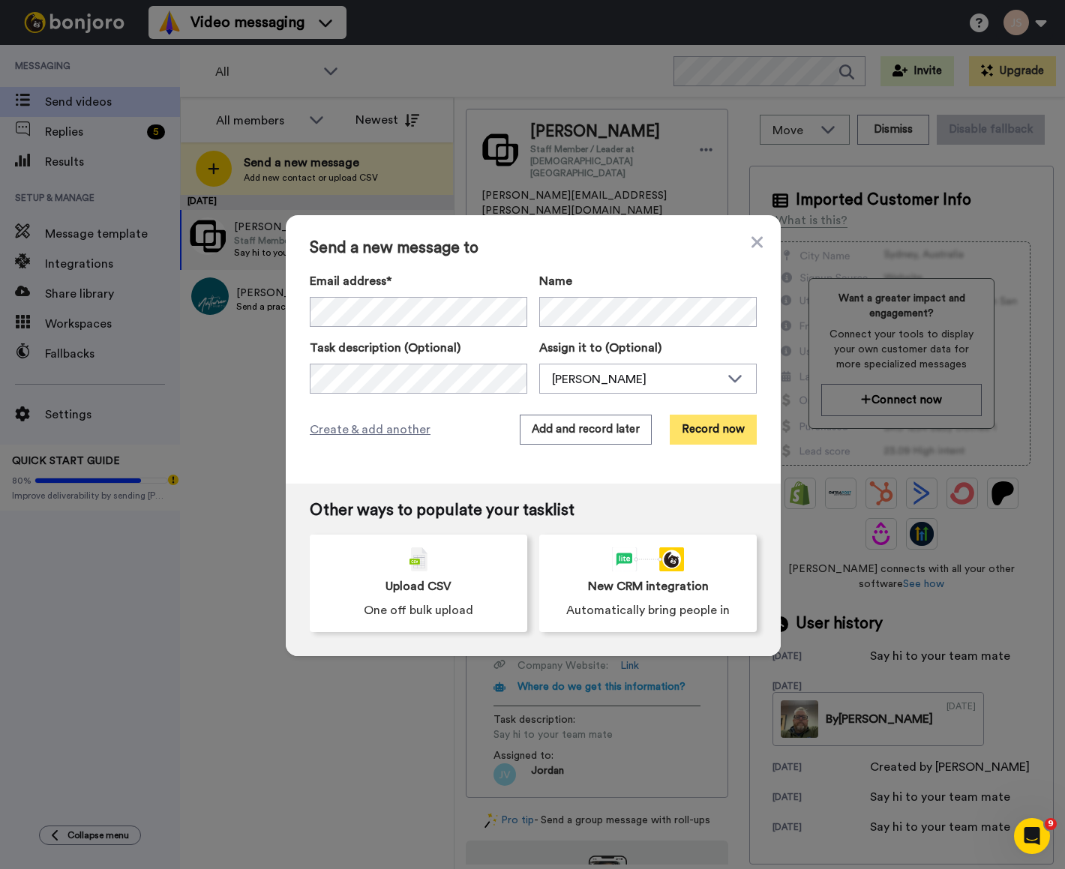
click at [718, 437] on button "Record now" at bounding box center [713, 430] width 87 height 30
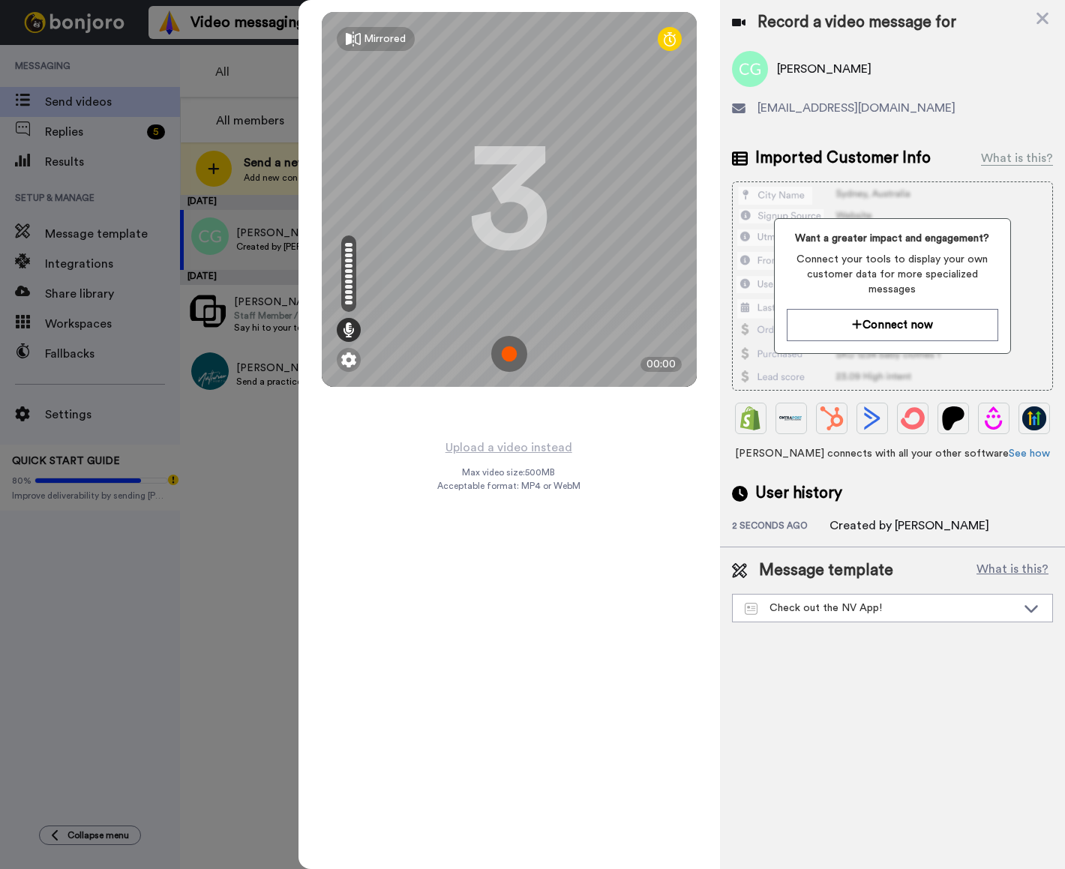
drag, startPoint x: 522, startPoint y: 356, endPoint x: 512, endPoint y: 356, distance: 10.5
click at [512, 356] on img at bounding box center [509, 354] width 36 height 36
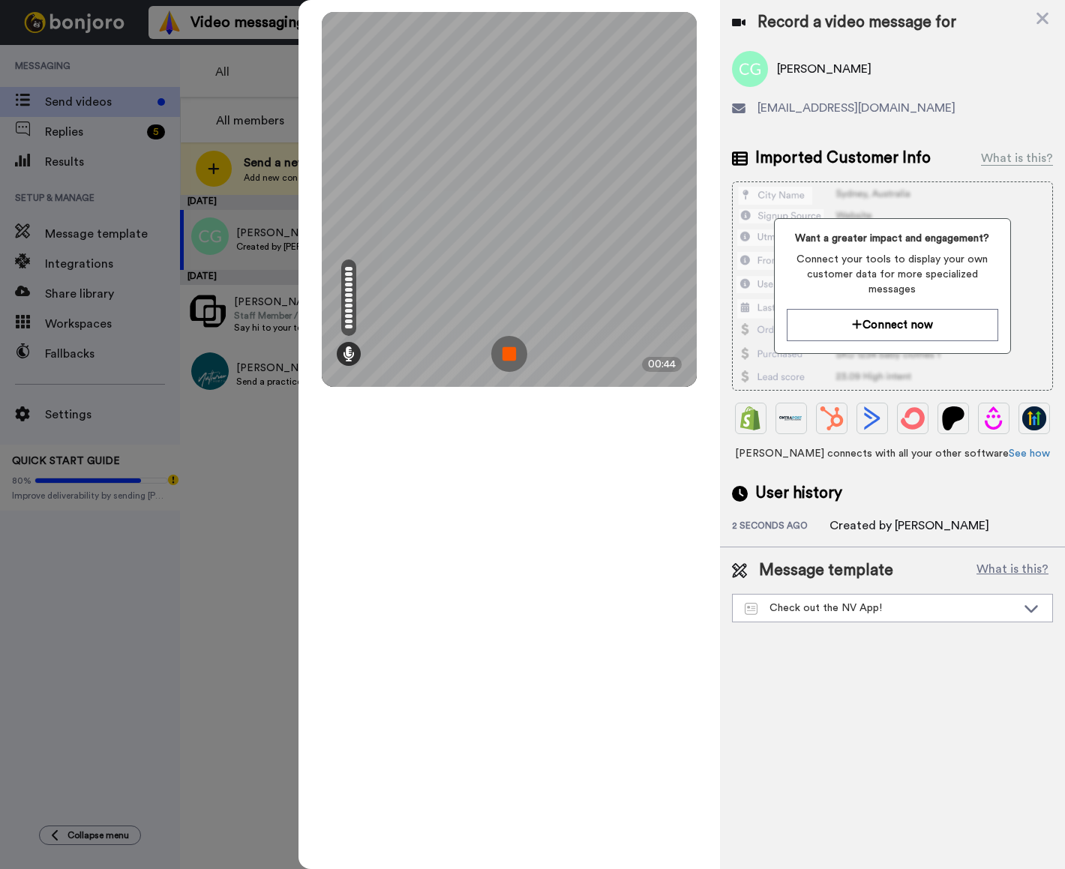
click at [512, 356] on img at bounding box center [509, 354] width 36 height 36
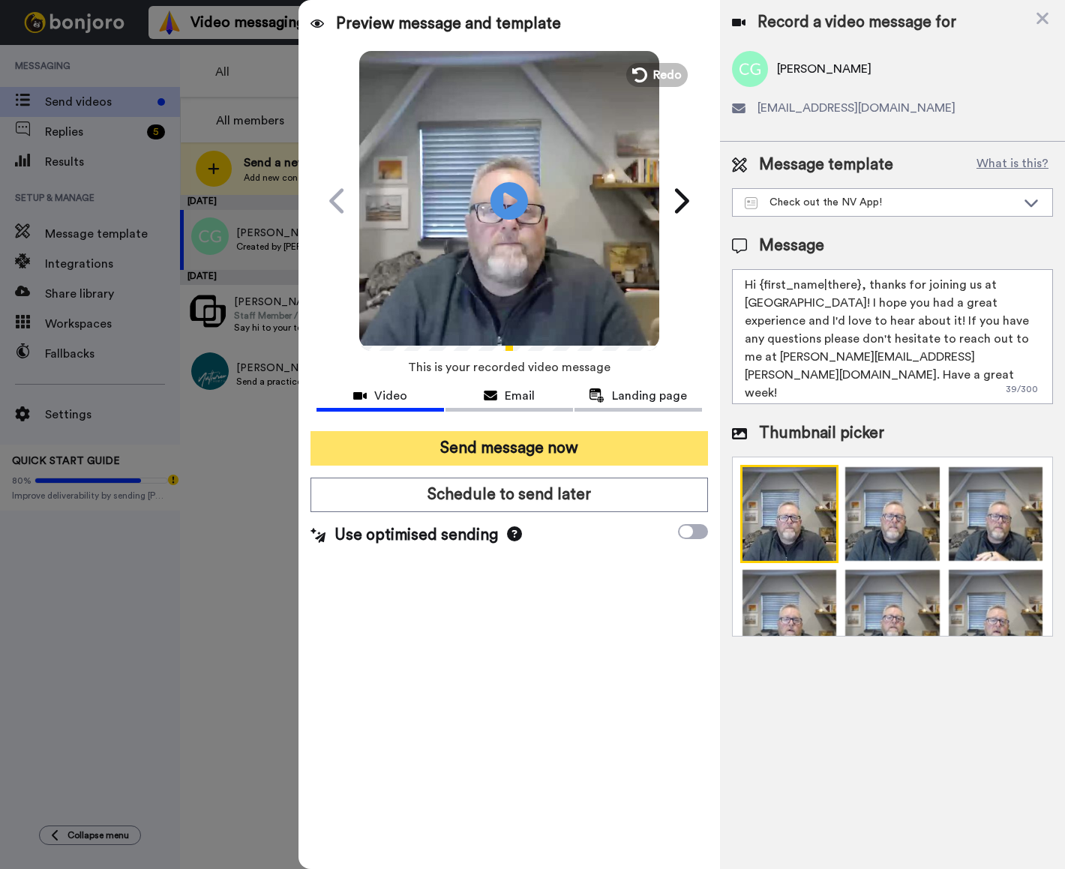
click at [522, 445] on button "Send message now" at bounding box center [510, 448] width 398 height 35
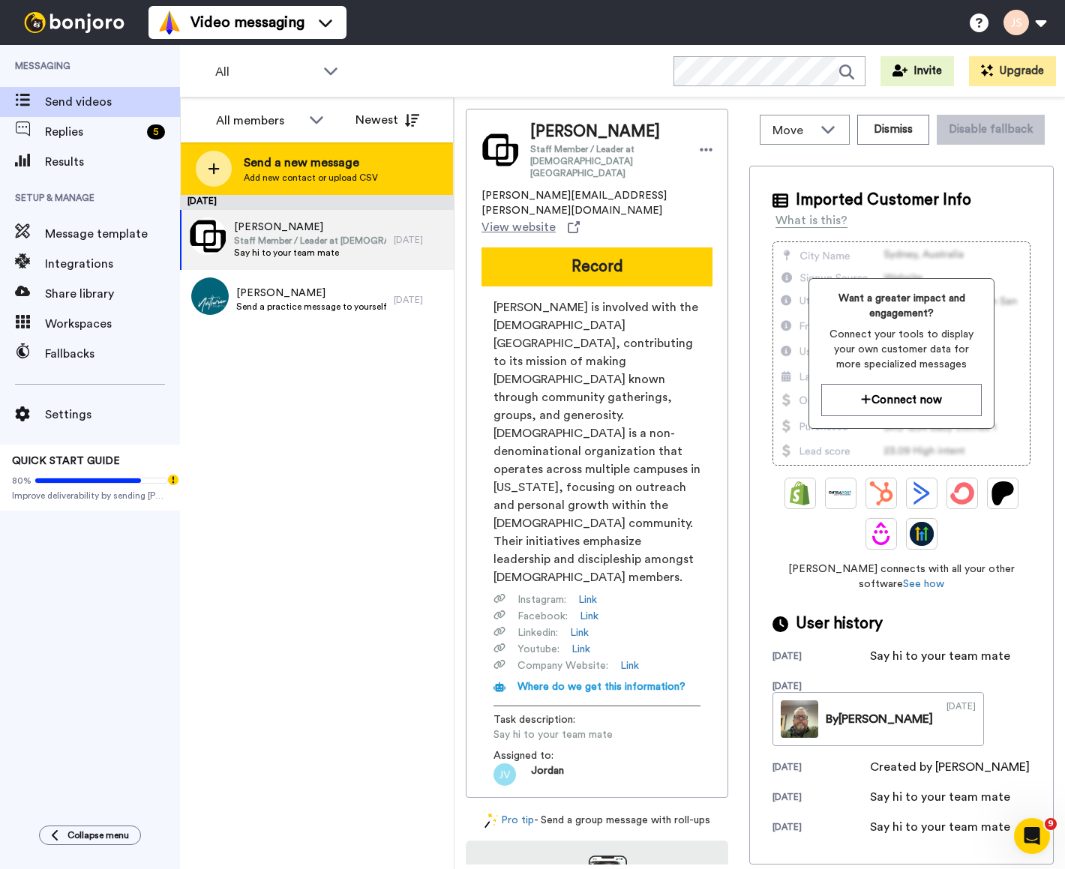
click at [289, 165] on span "Send a new message" at bounding box center [311, 163] width 134 height 18
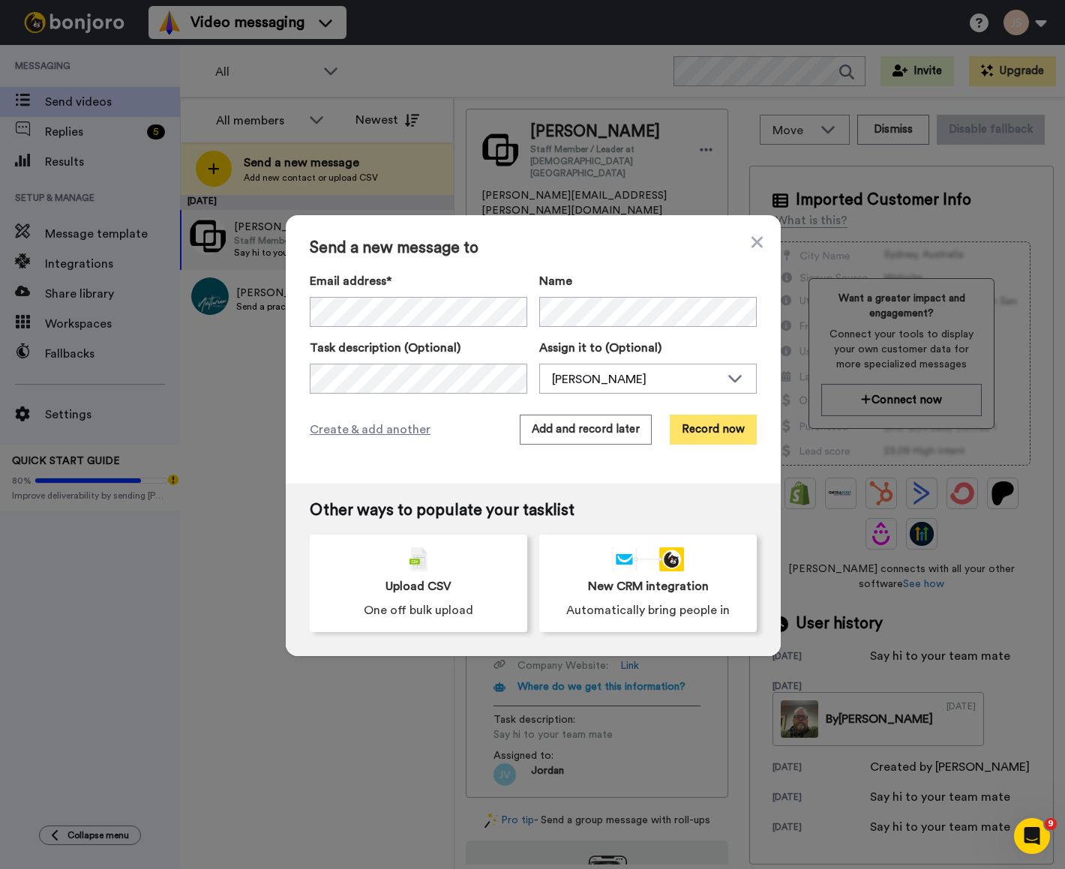
click at [722, 434] on button "Record now" at bounding box center [713, 430] width 87 height 30
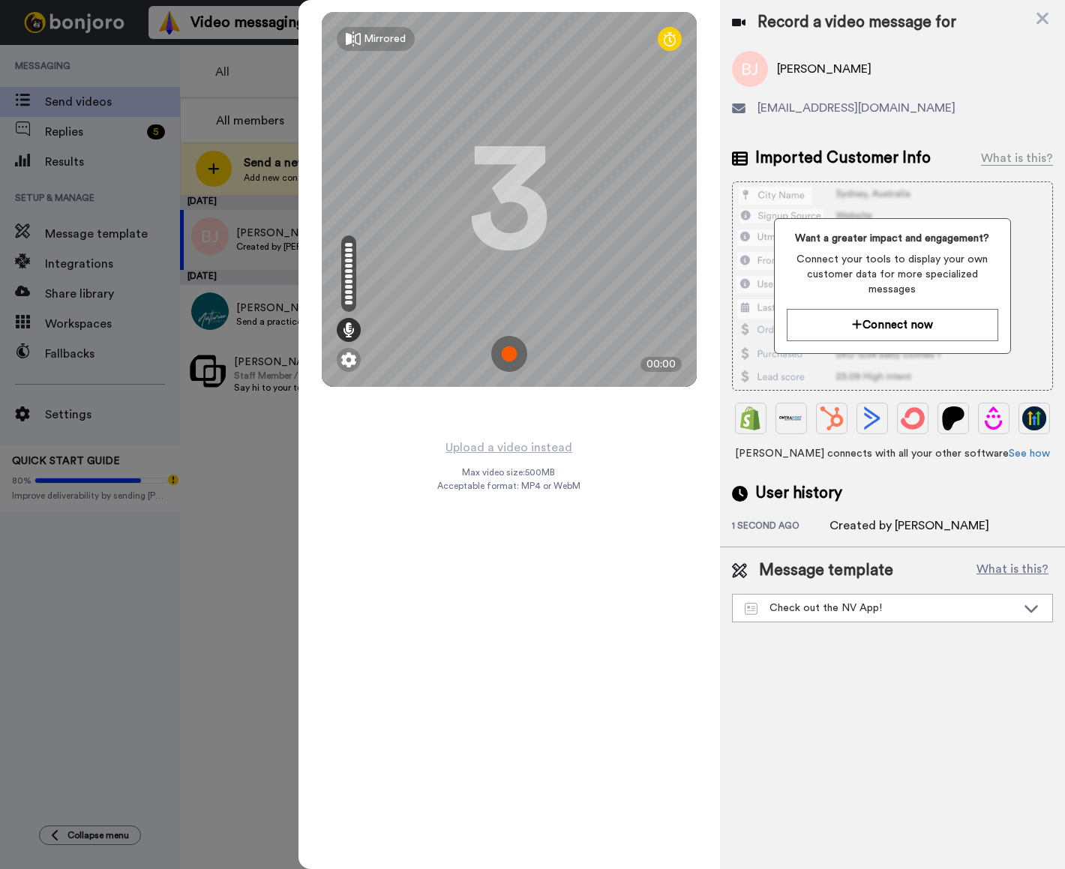
click at [510, 355] on img at bounding box center [509, 354] width 36 height 36
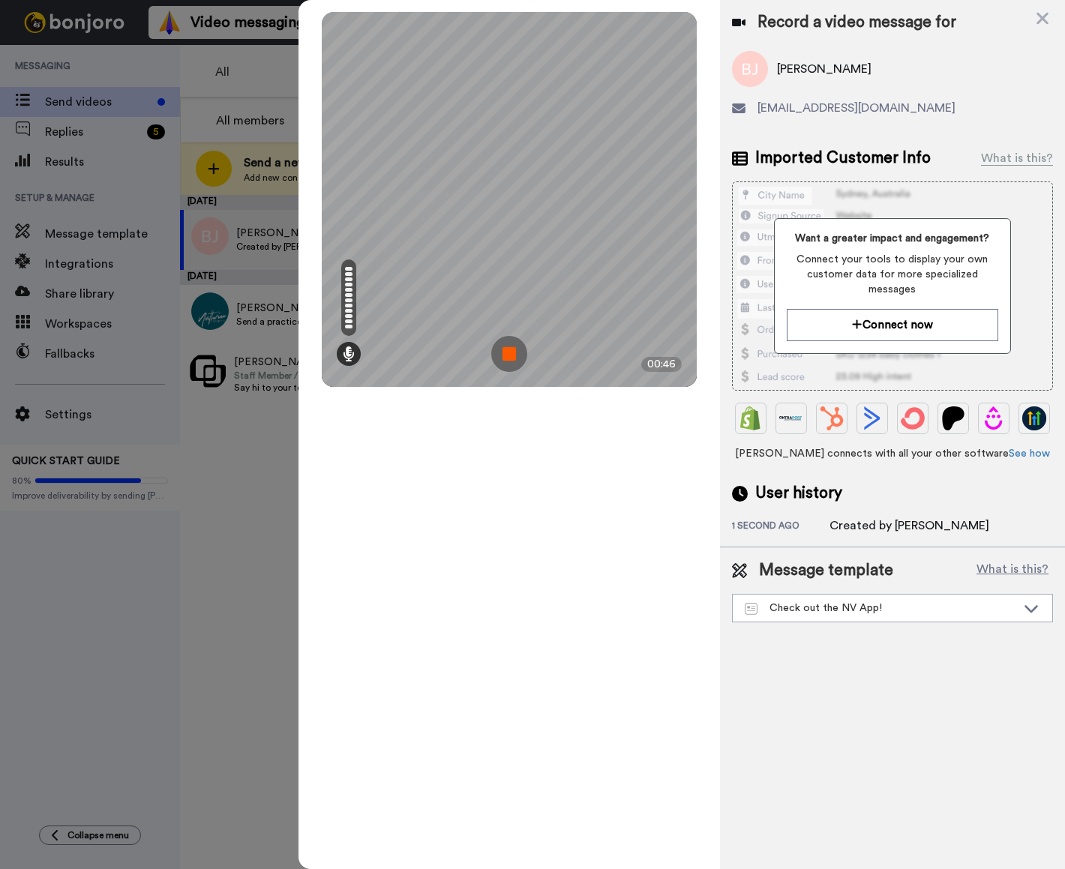
click at [510, 355] on img at bounding box center [509, 354] width 36 height 36
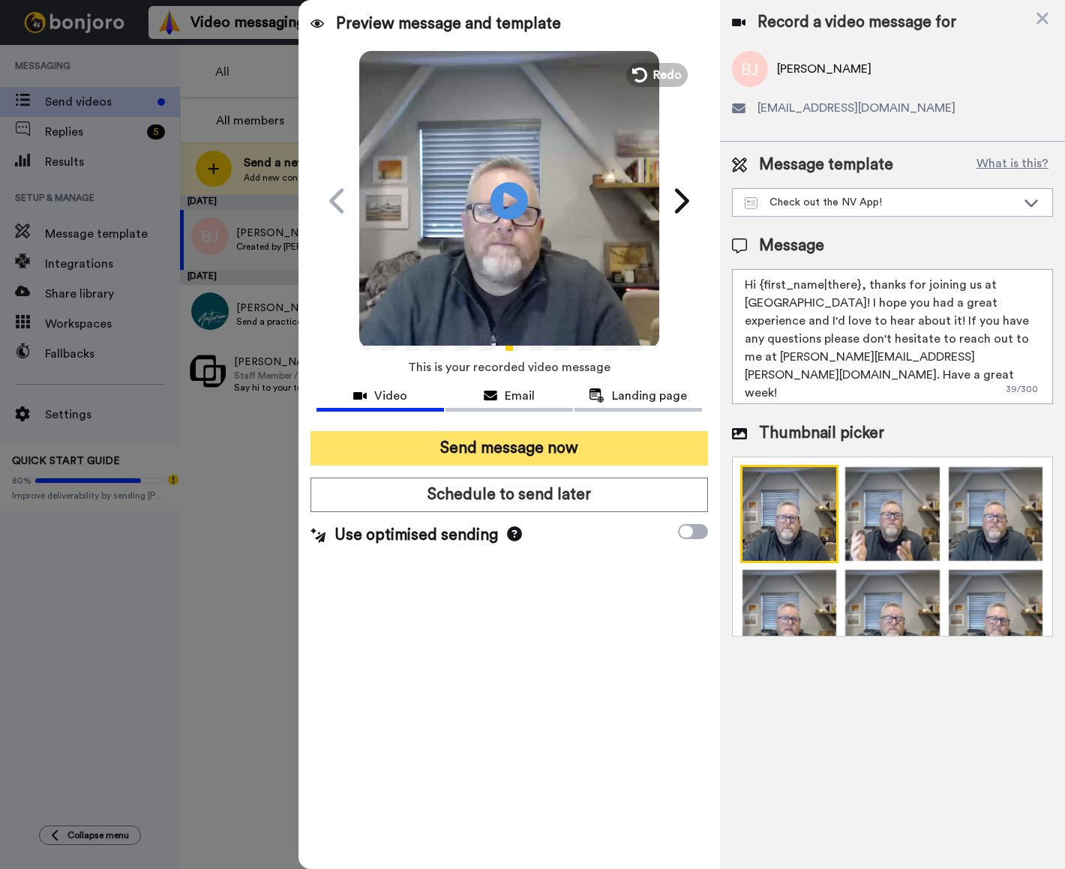
click at [566, 449] on button "Send message now" at bounding box center [510, 448] width 398 height 35
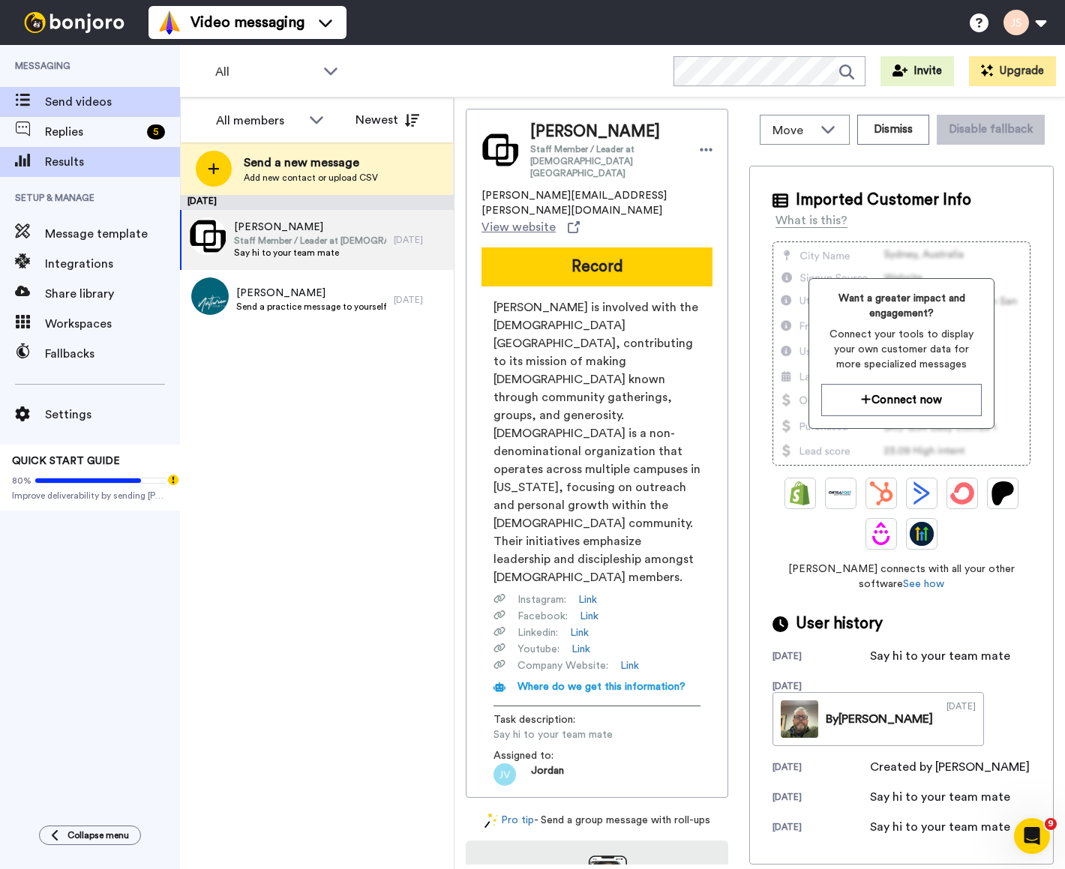
click at [77, 158] on span "Results" at bounding box center [112, 162] width 135 height 18
